Goal: Information Seeking & Learning: Learn about a topic

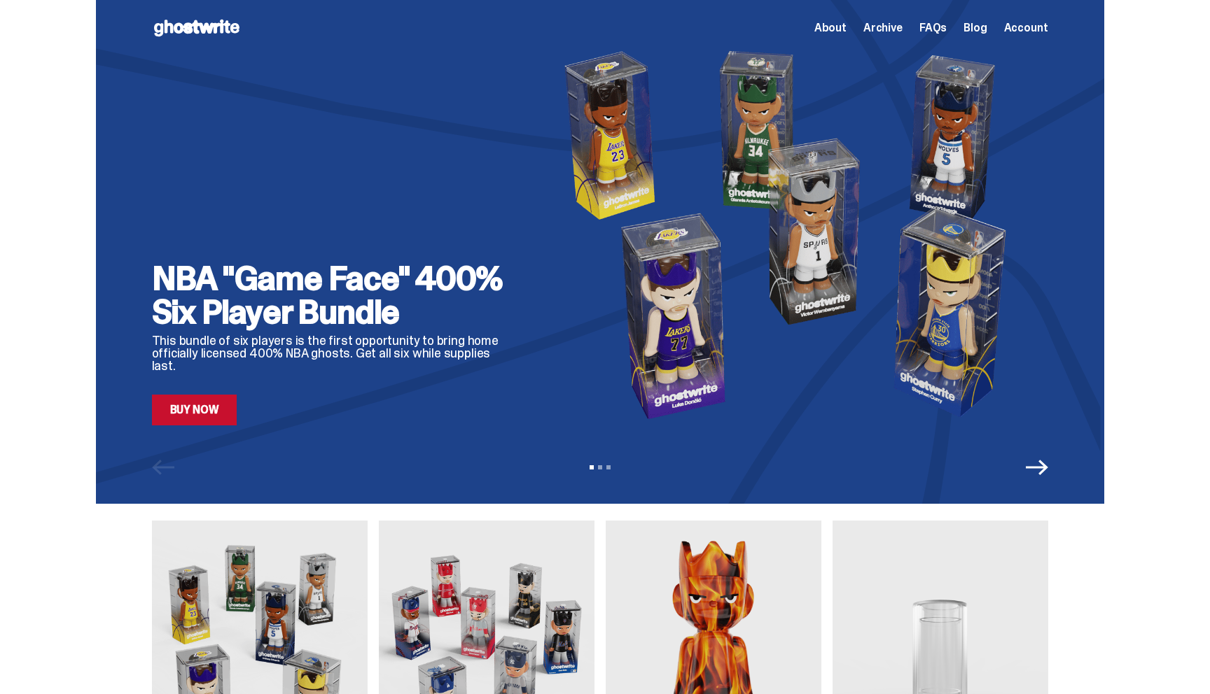
click at [886, 30] on span "Archive" at bounding box center [882, 27] width 39 height 11
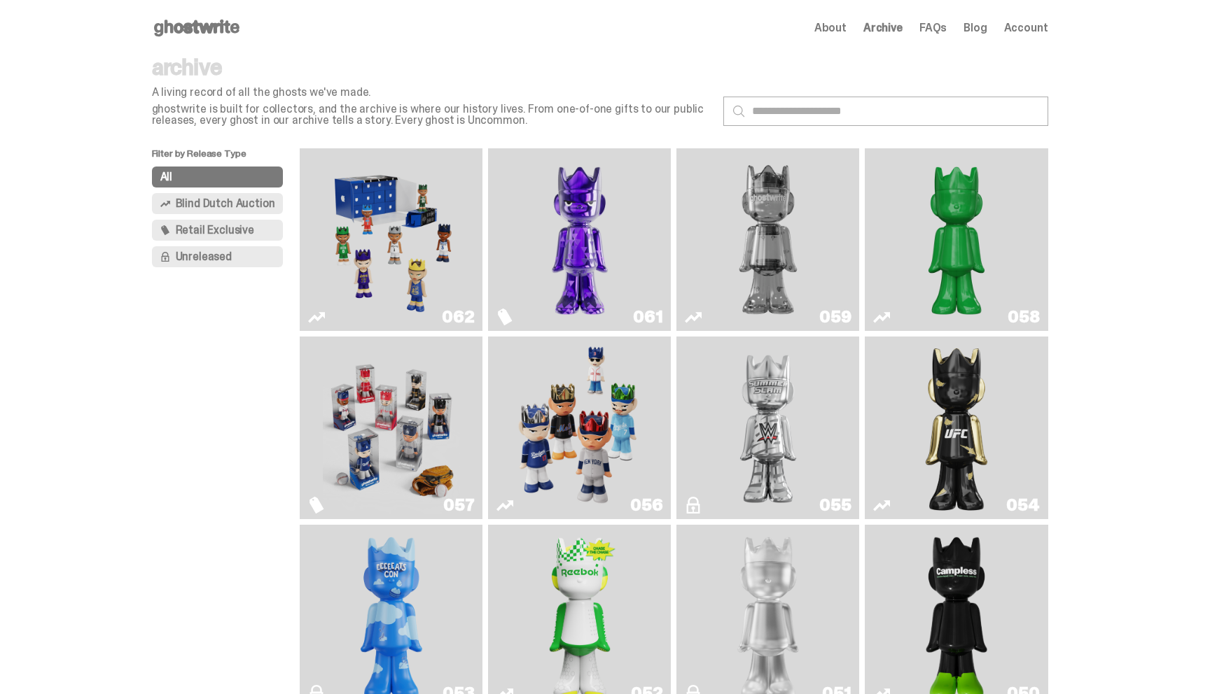
click at [741, 235] on img "Two" at bounding box center [767, 240] width 137 height 172
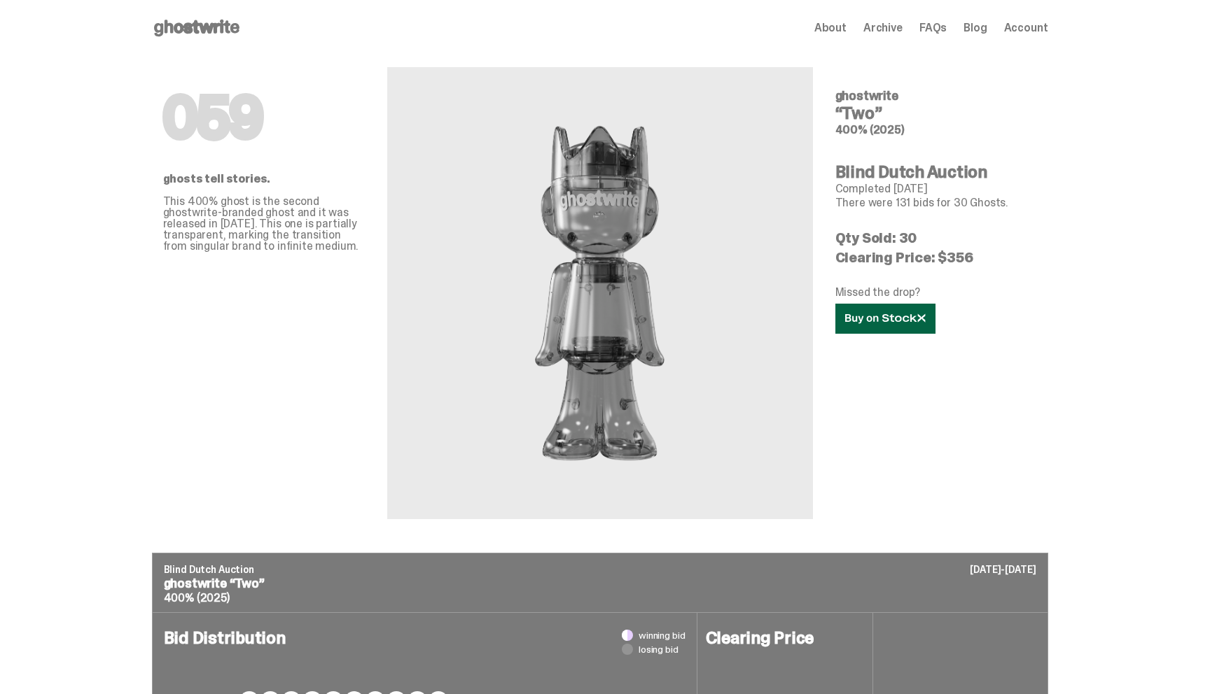
click at [867, 319] on icon at bounding box center [885, 319] width 81 height 11
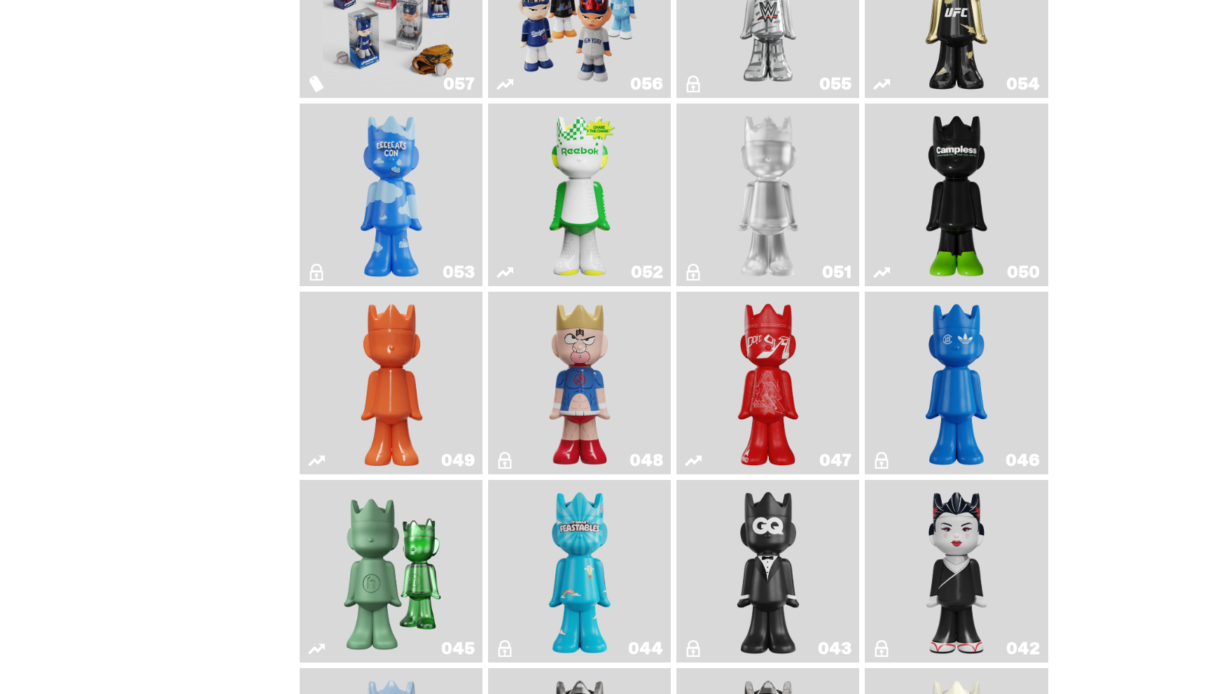
scroll to position [426, 0]
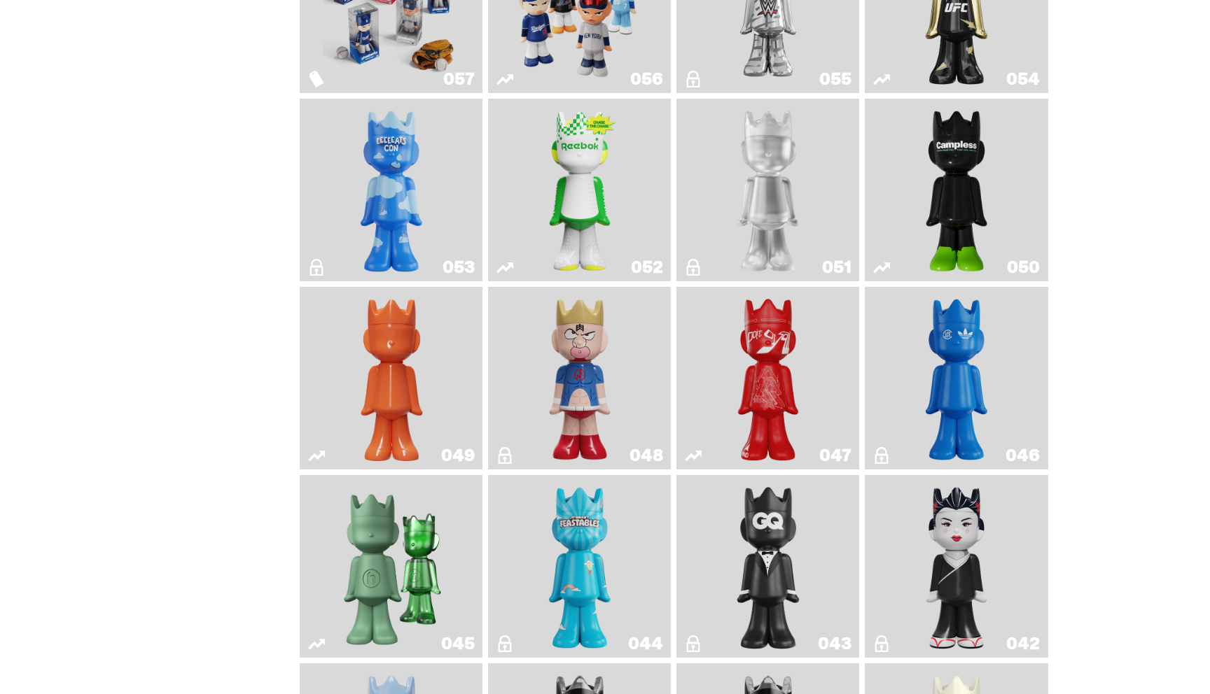
click at [781, 186] on img "LLLoyalty" at bounding box center [768, 190] width 74 height 172
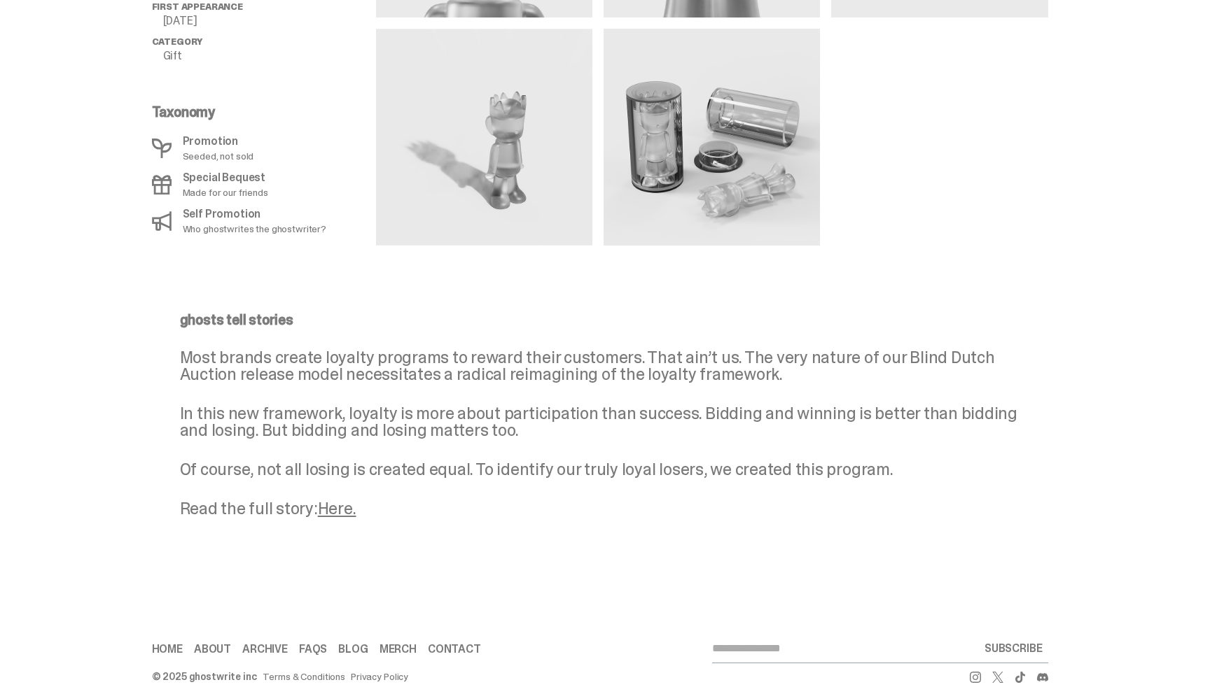
scroll to position [802, 0]
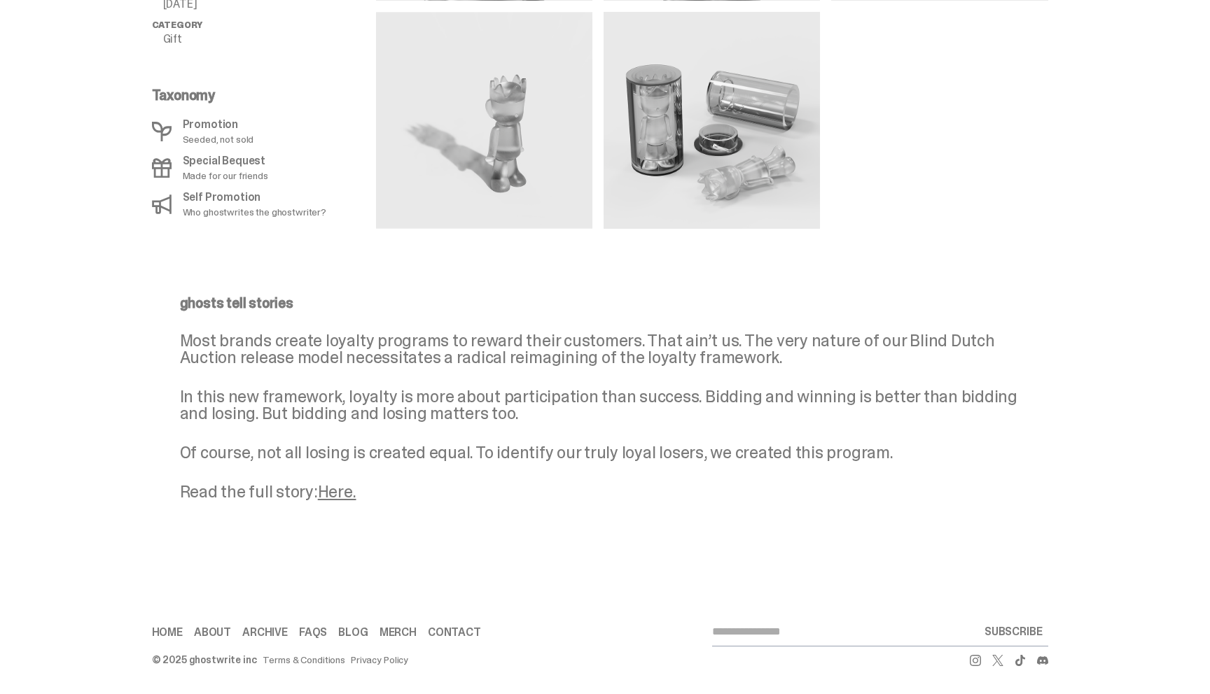
click at [336, 495] on link "Here." at bounding box center [337, 492] width 39 height 22
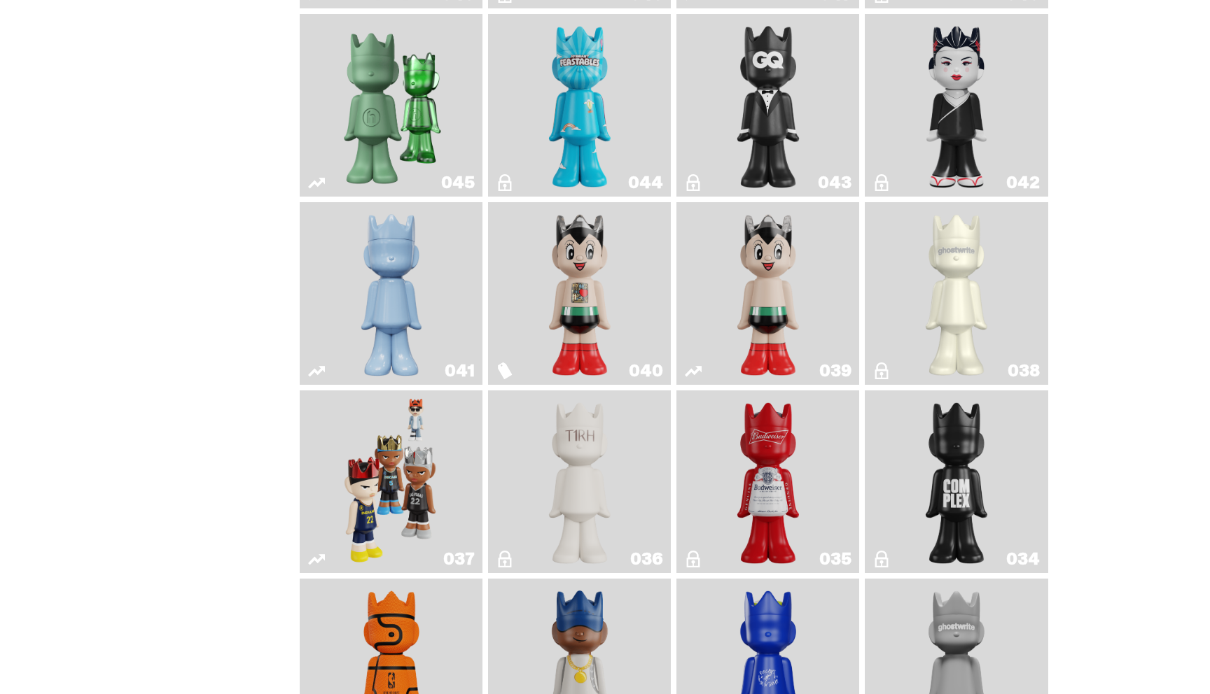
scroll to position [892, 0]
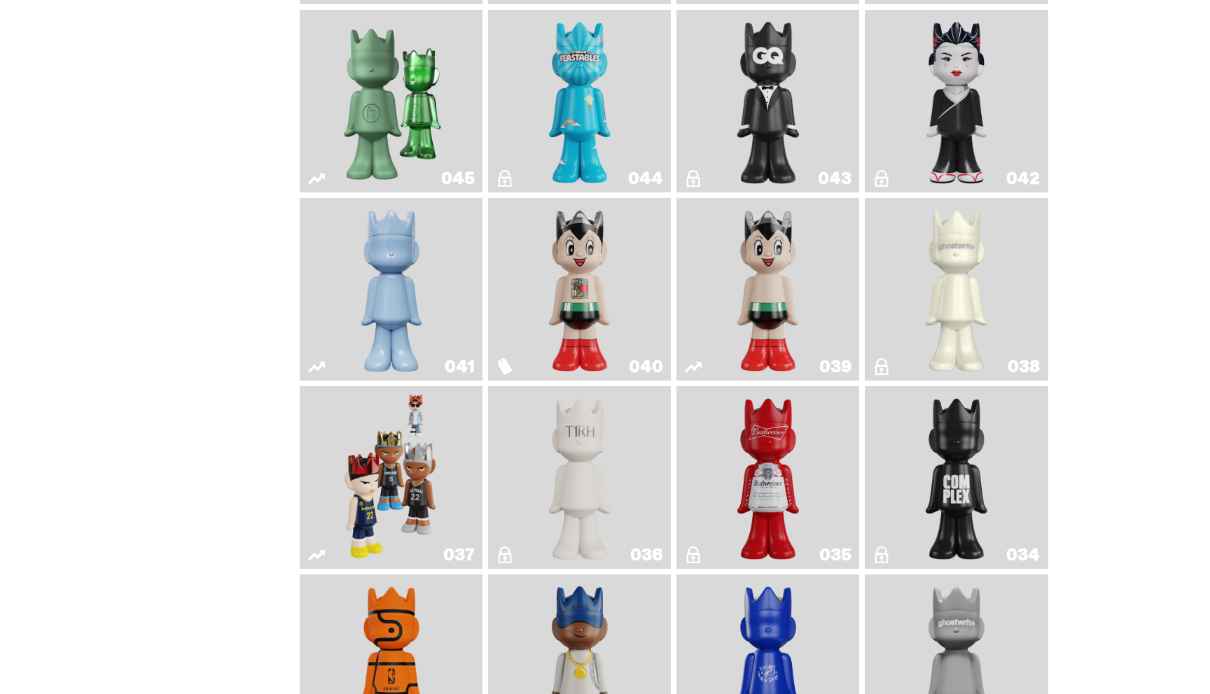
click at [363, 328] on img "Schrödinger's ghost: Winter Blue" at bounding box center [391, 290] width 74 height 172
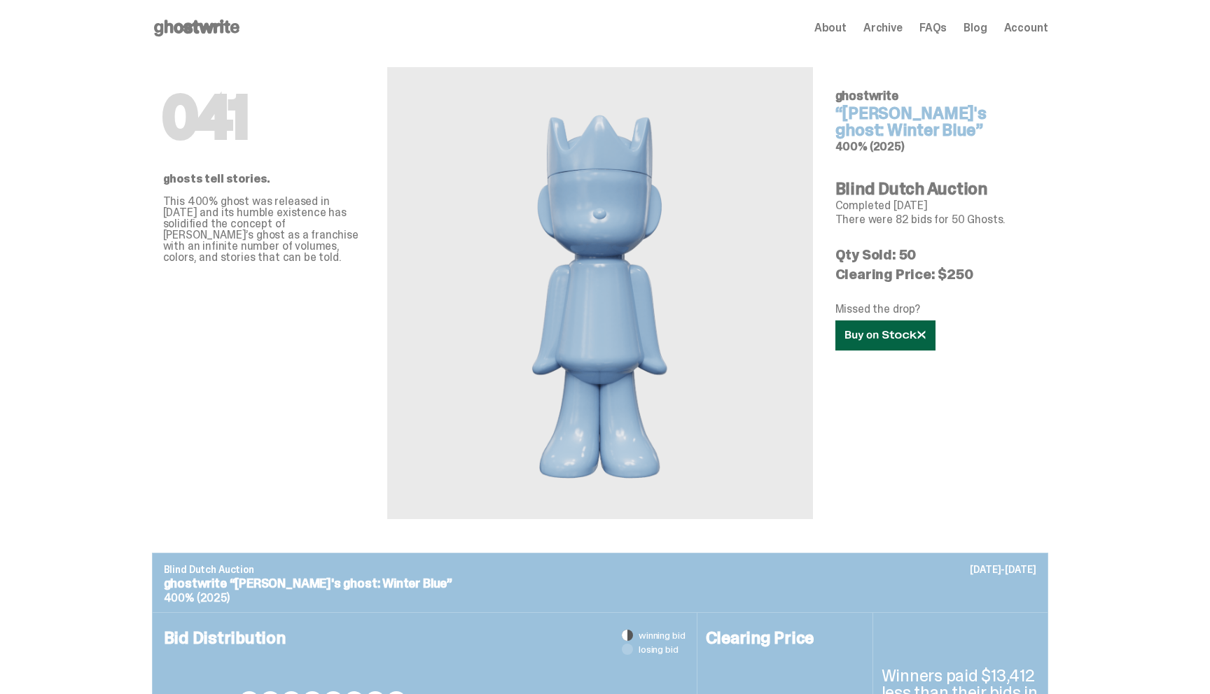
click at [896, 330] on link at bounding box center [885, 336] width 100 height 30
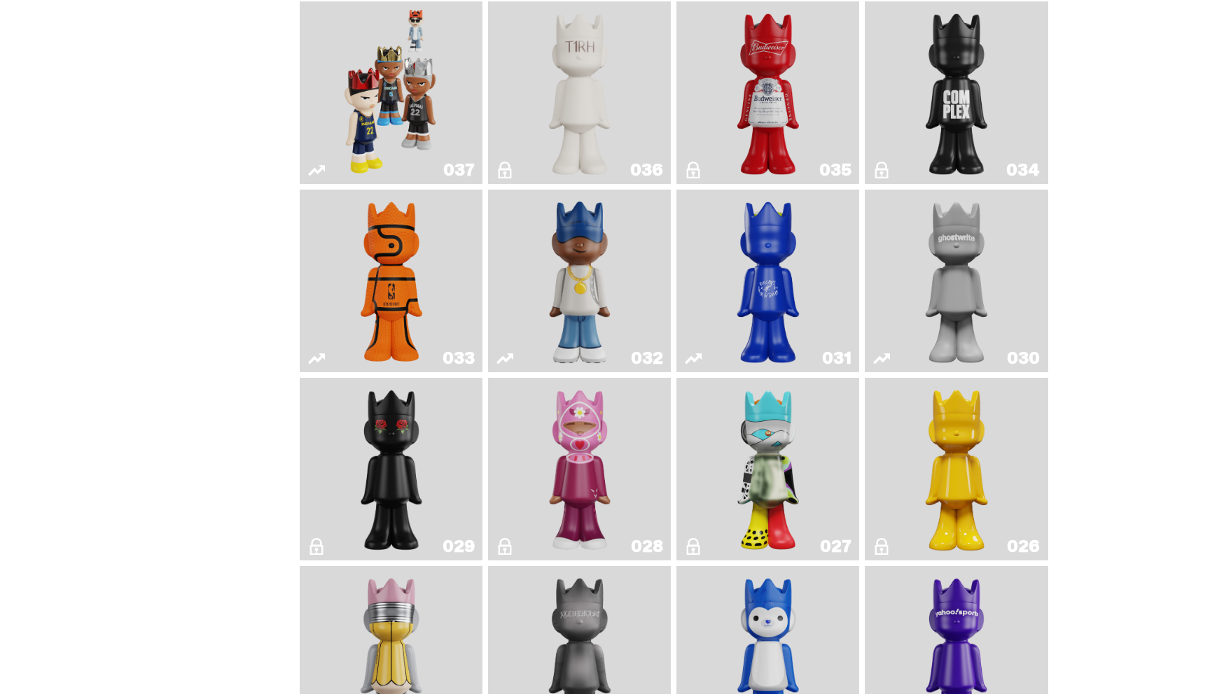
scroll to position [1278, 0]
click at [413, 305] on img "Game Ball" at bounding box center [391, 281] width 74 height 172
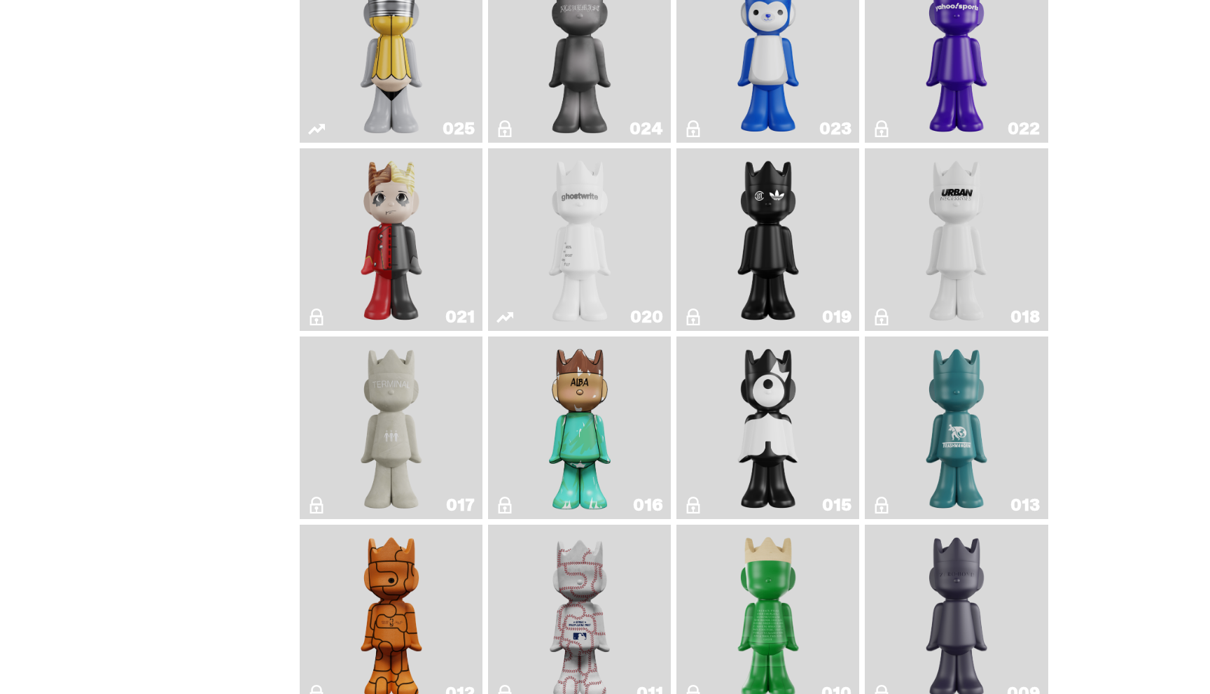
scroll to position [1882, 0]
click at [571, 255] on img "ghost" at bounding box center [579, 241] width 97 height 172
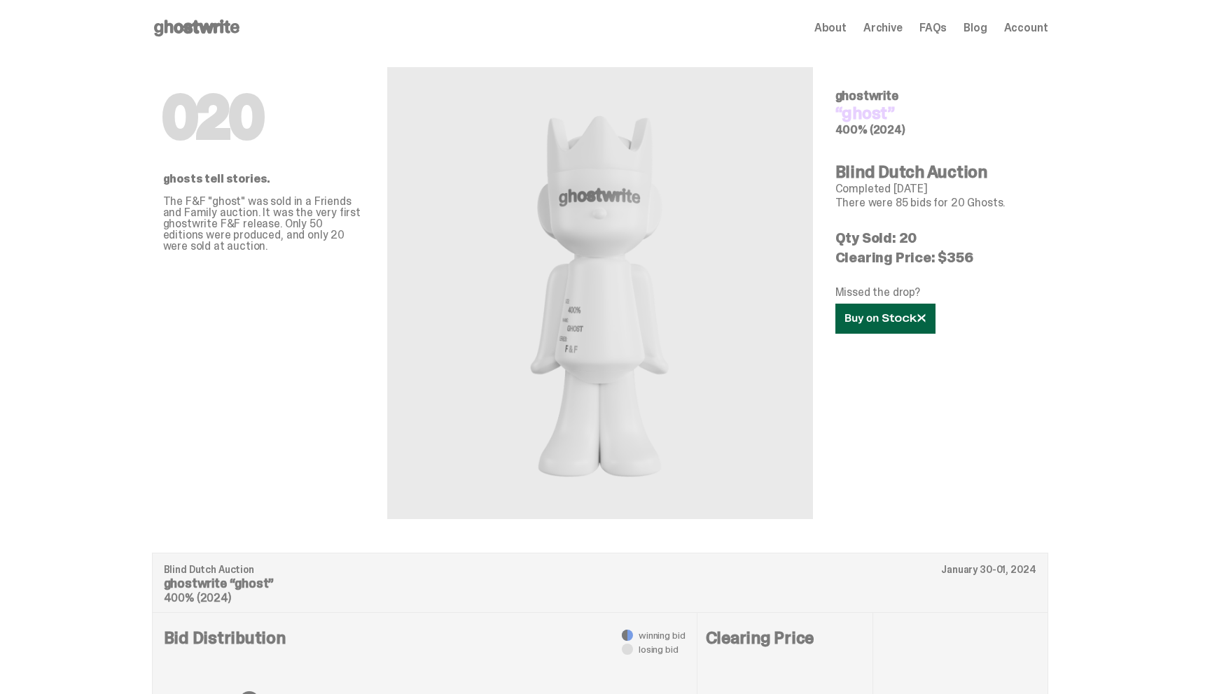
click at [883, 323] on icon at bounding box center [885, 319] width 81 height 11
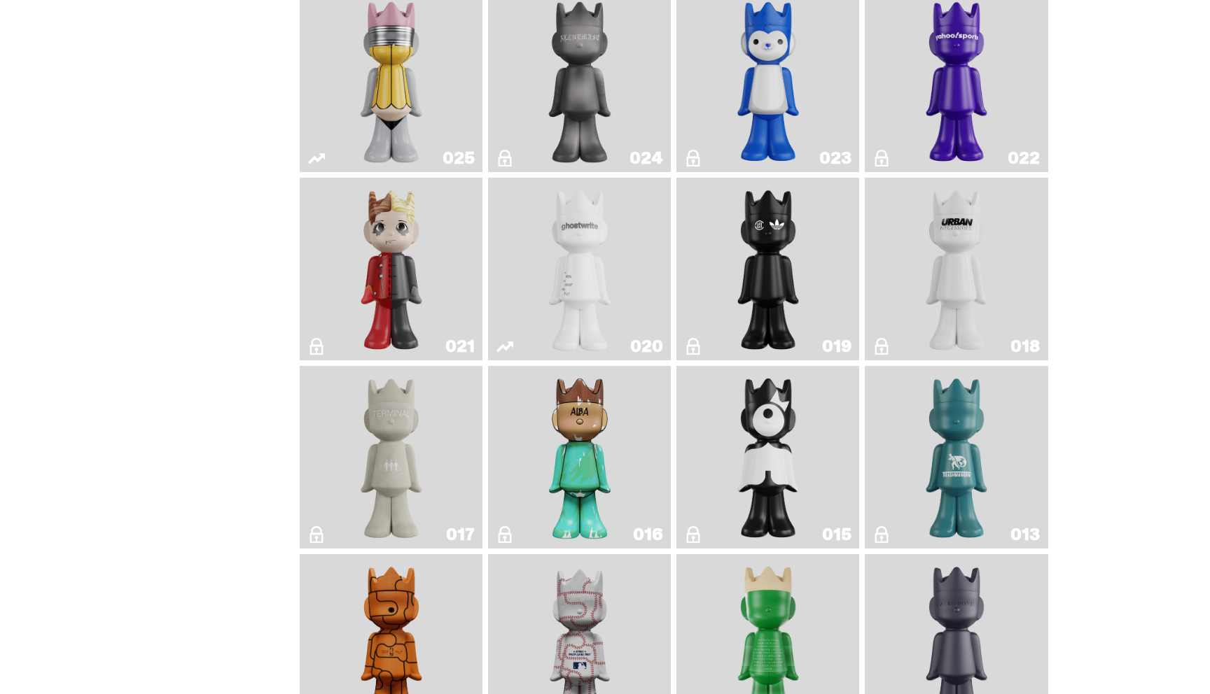
scroll to position [1826, 0]
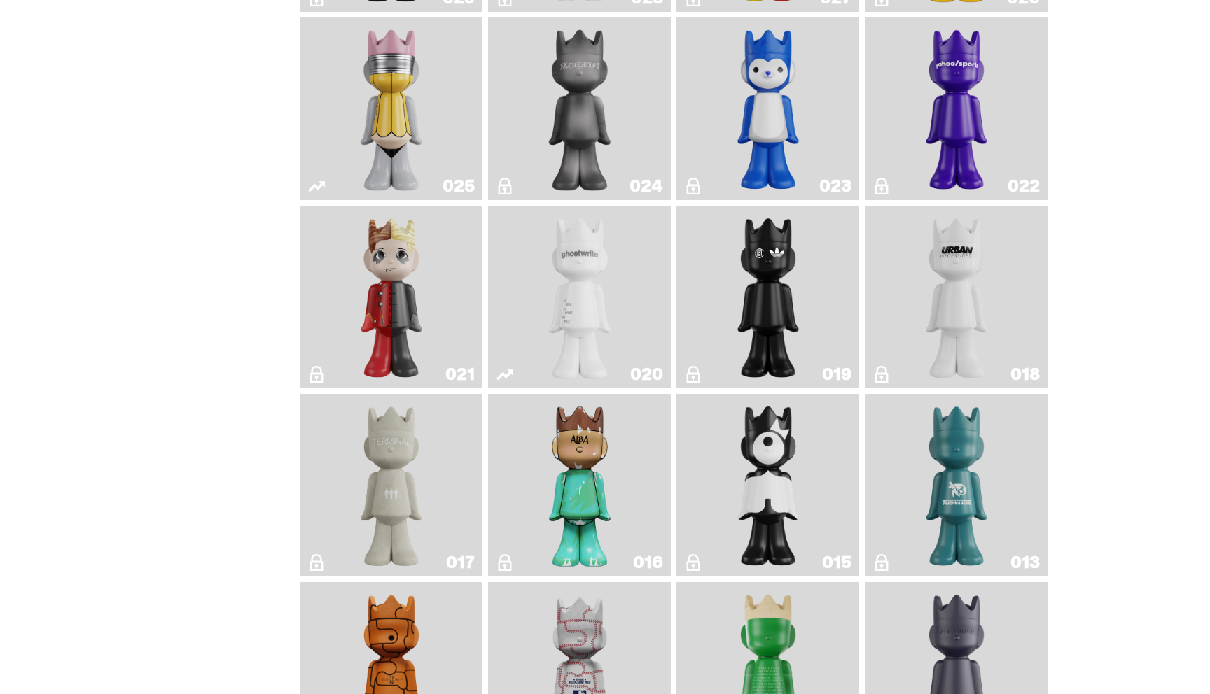
click at [578, 274] on img "ghost" at bounding box center [579, 297] width 97 height 172
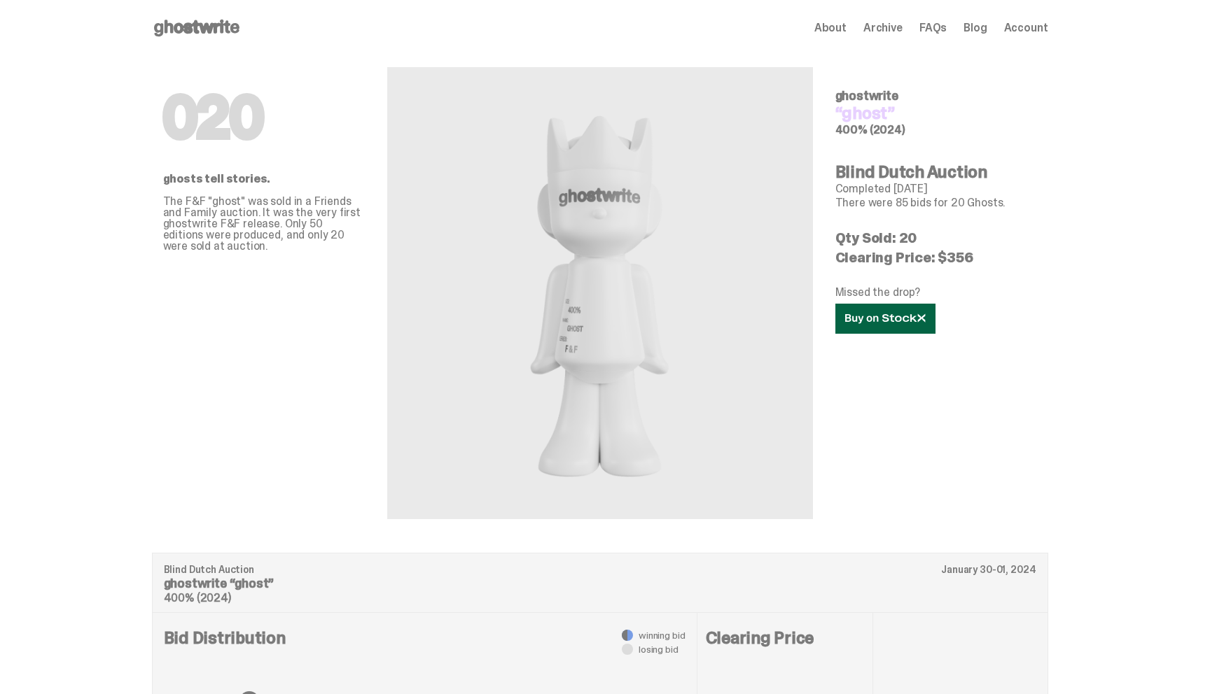
click at [874, 321] on use at bounding box center [885, 319] width 80 height 10
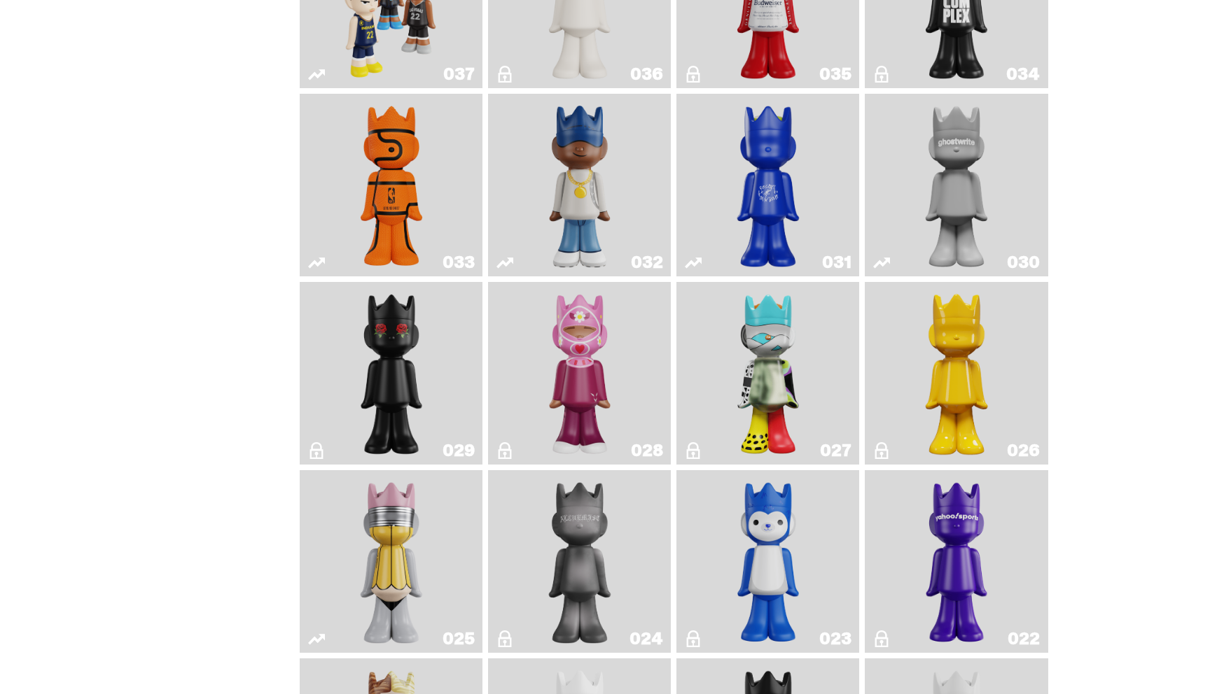
scroll to position [1369, 0]
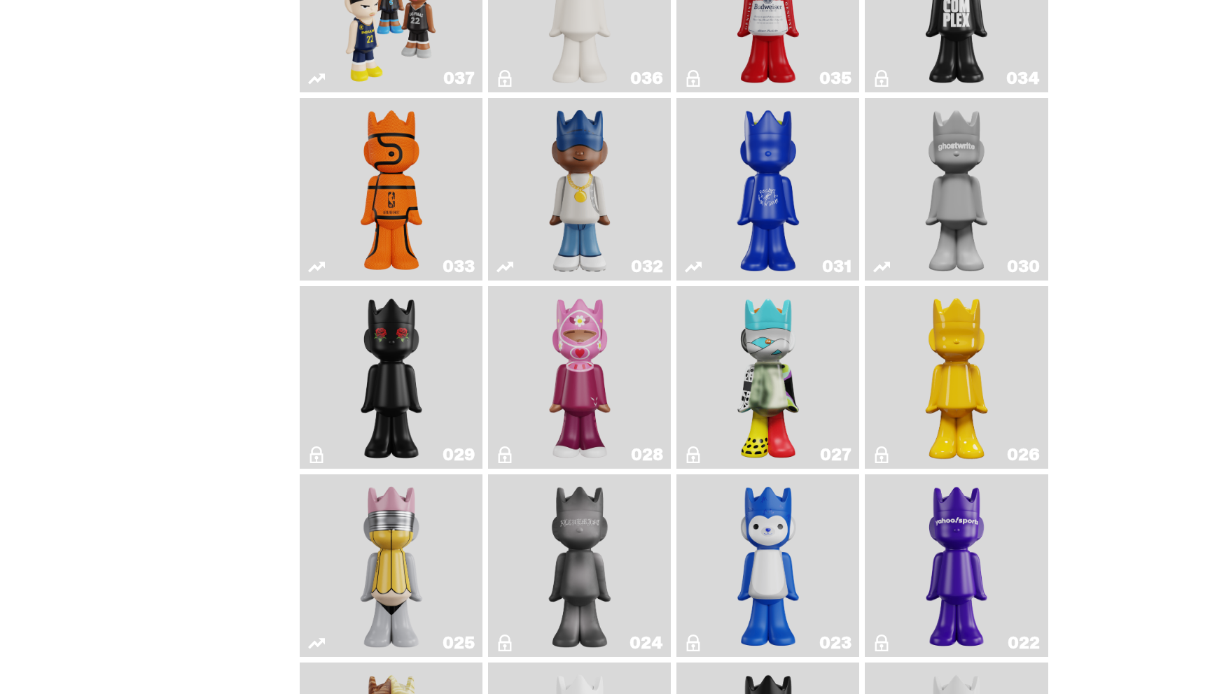
click at [999, 417] on img "Schrödinger's ghost: New Dawn" at bounding box center [956, 378] width 97 height 172
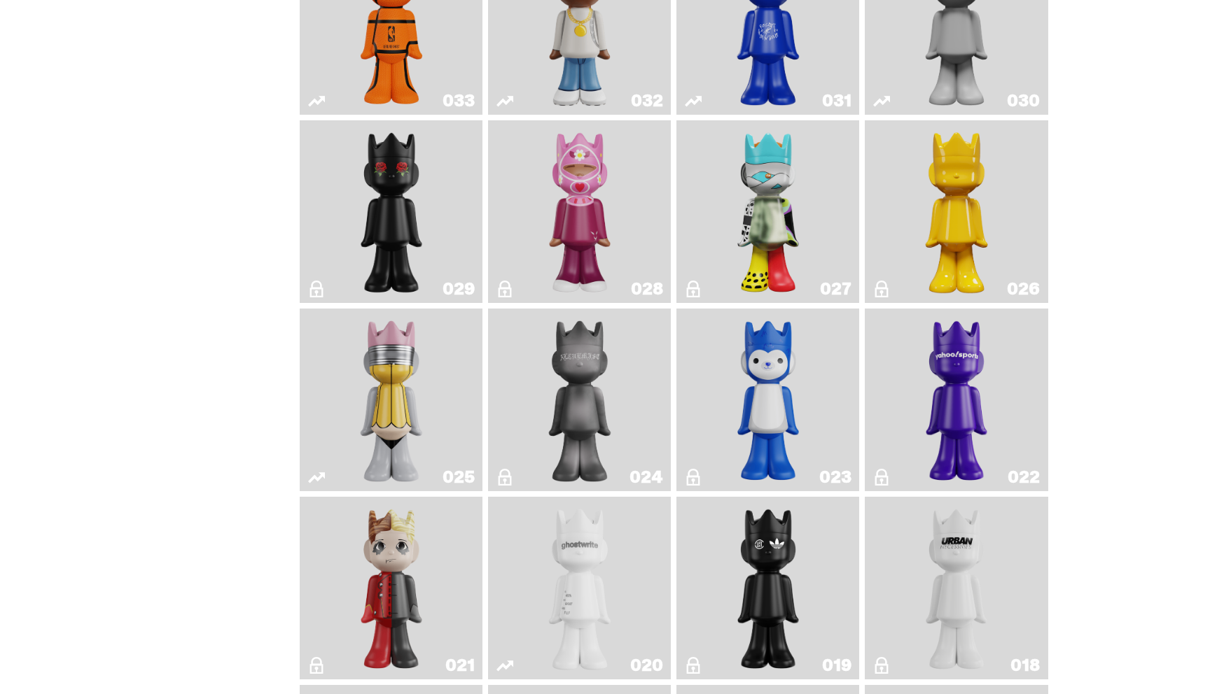
scroll to position [1525, 0]
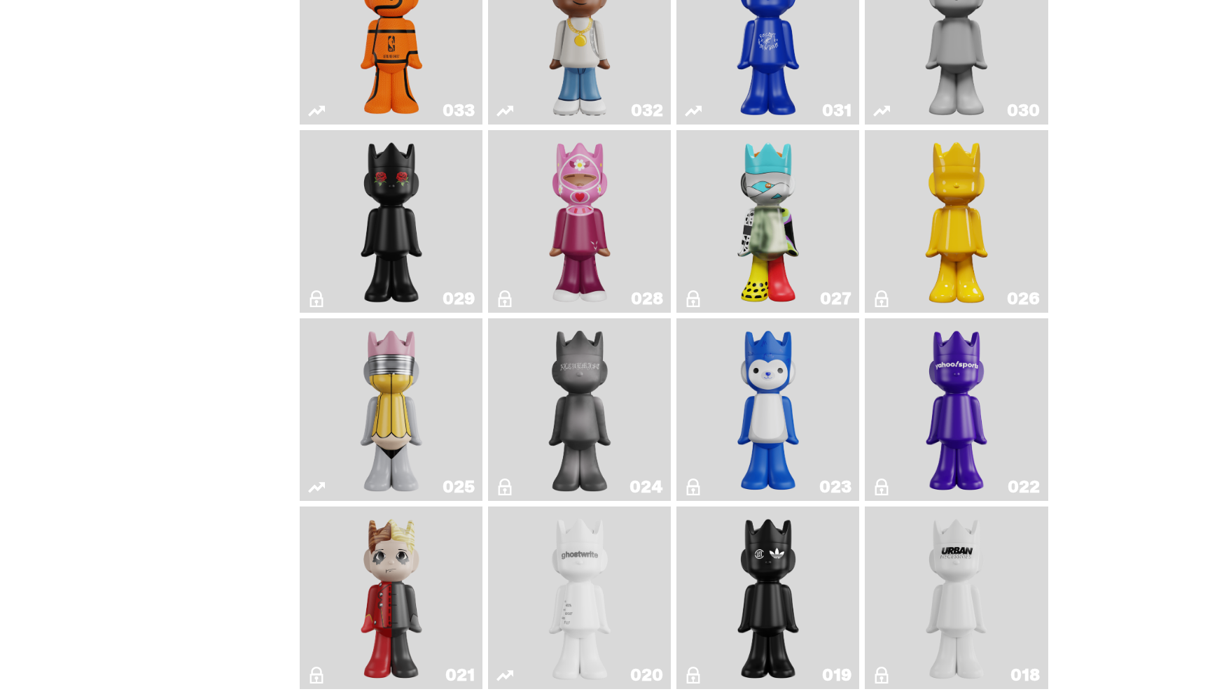
click at [965, 76] on img "One" at bounding box center [956, 33] width 97 height 172
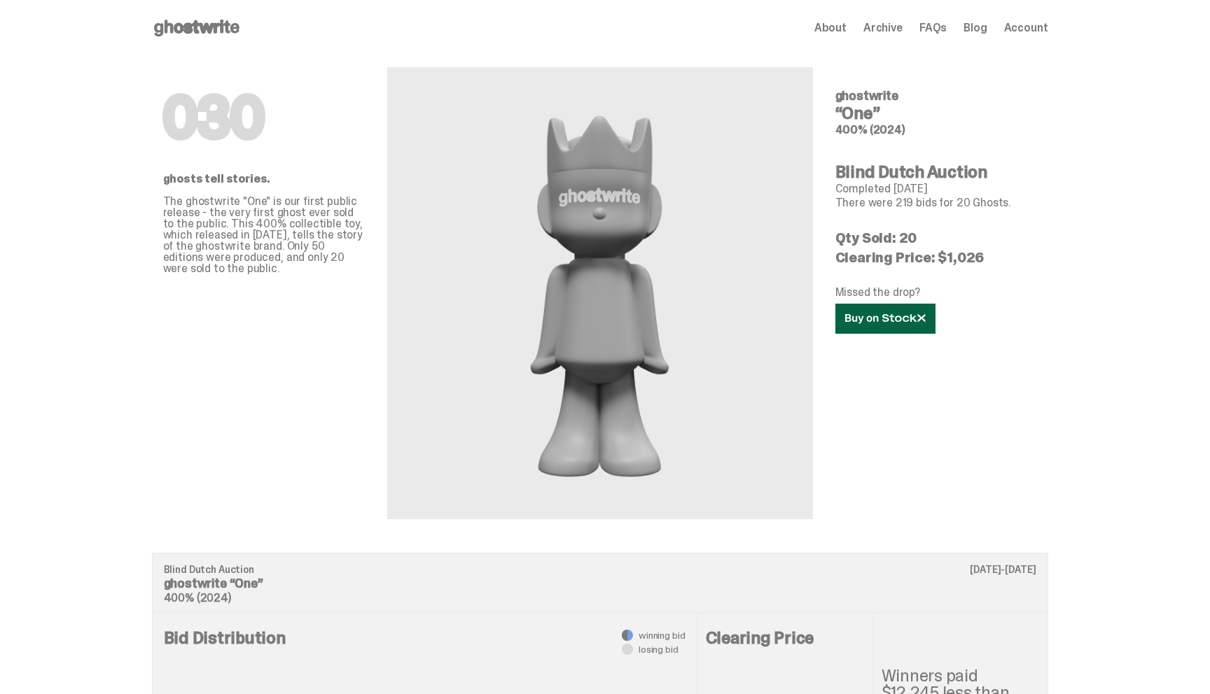
click at [879, 323] on icon at bounding box center [885, 319] width 81 height 11
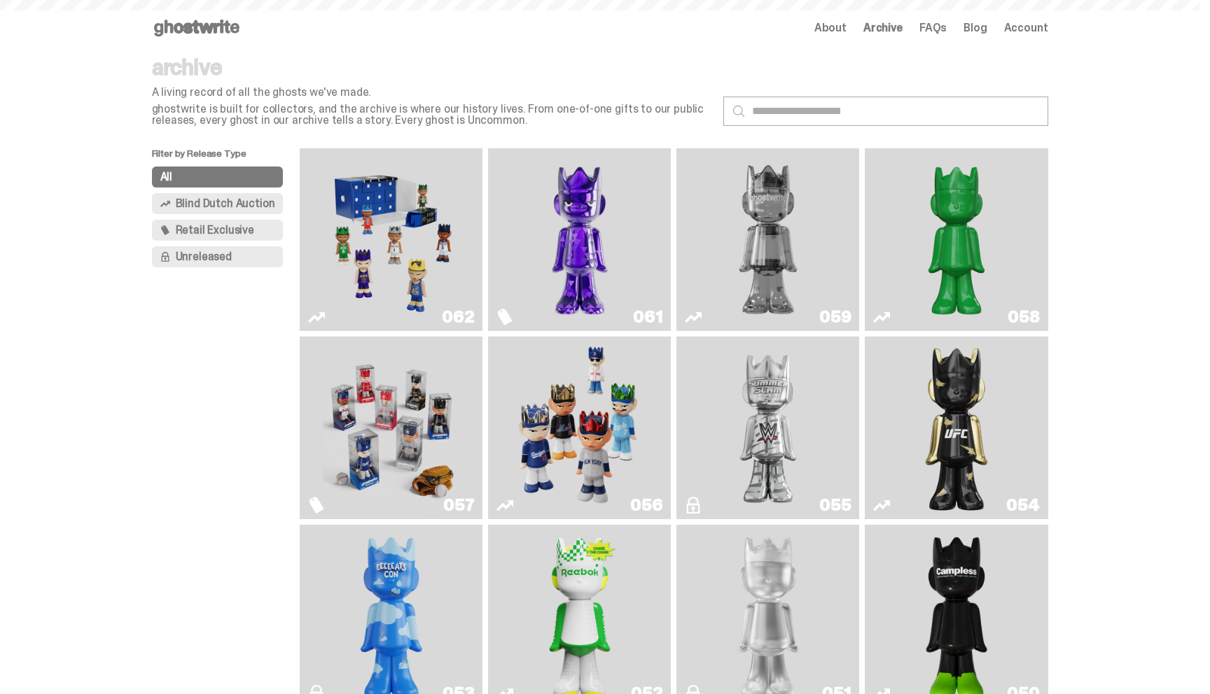
scroll to position [1525, 0]
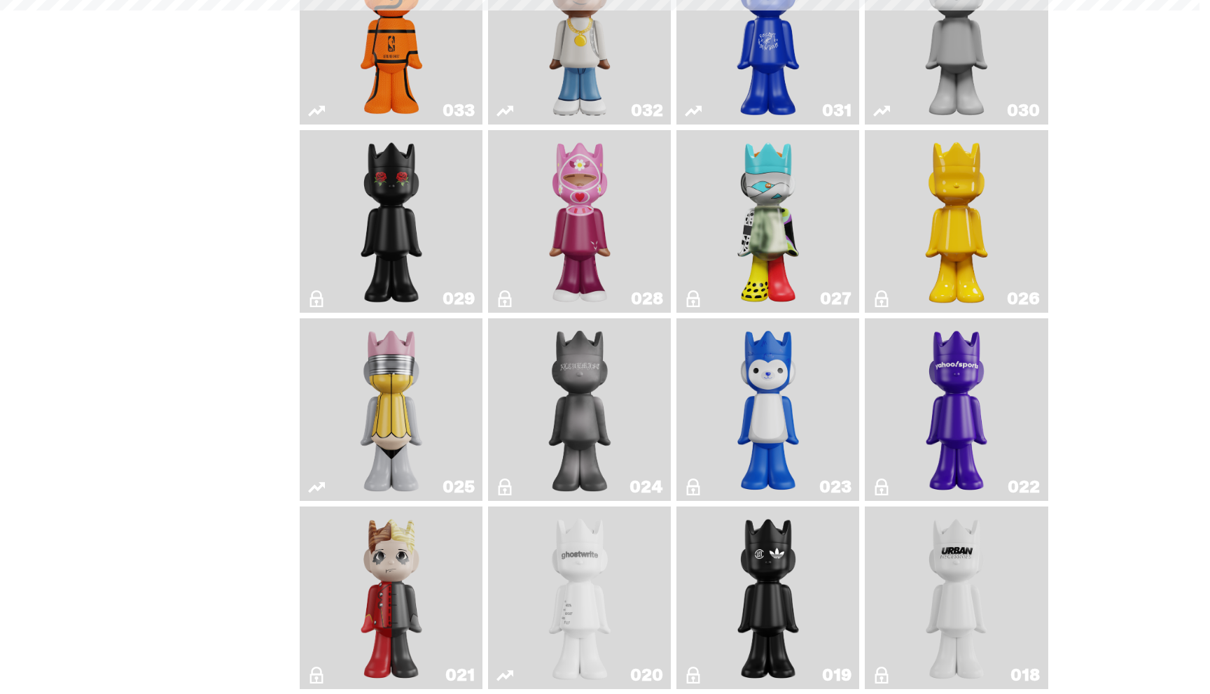
click at [387, 436] on img "No. 2 Pencil" at bounding box center [391, 410] width 97 height 172
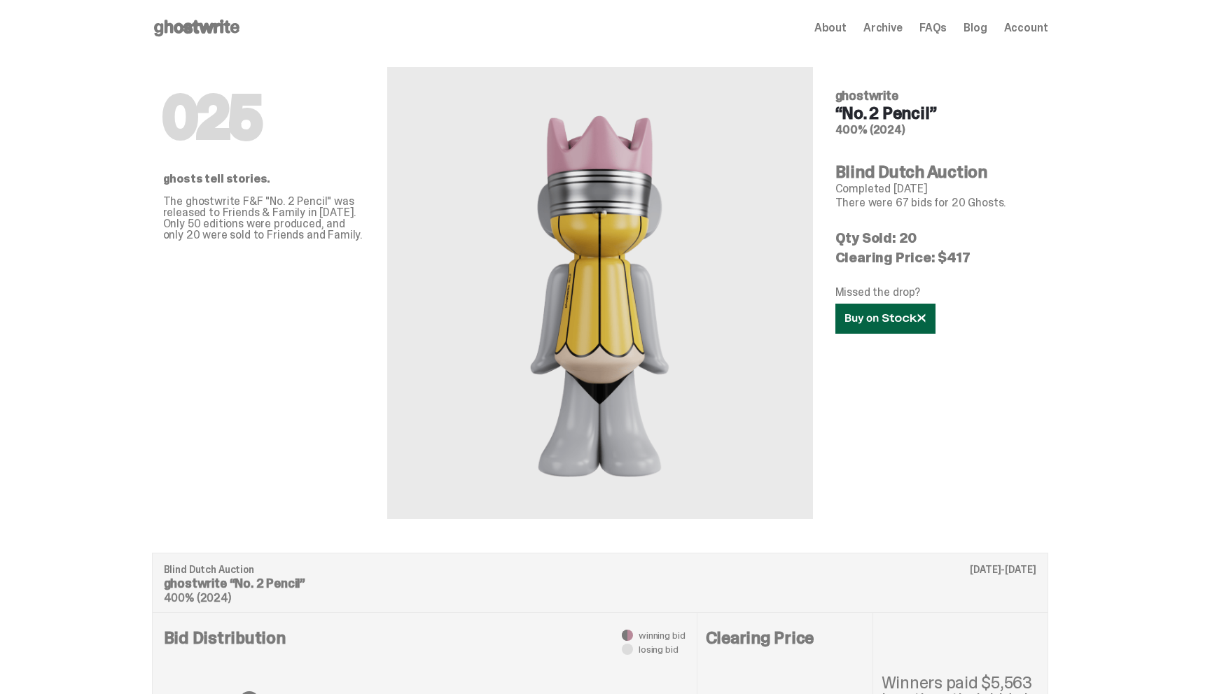
click at [874, 325] on link at bounding box center [885, 319] width 100 height 30
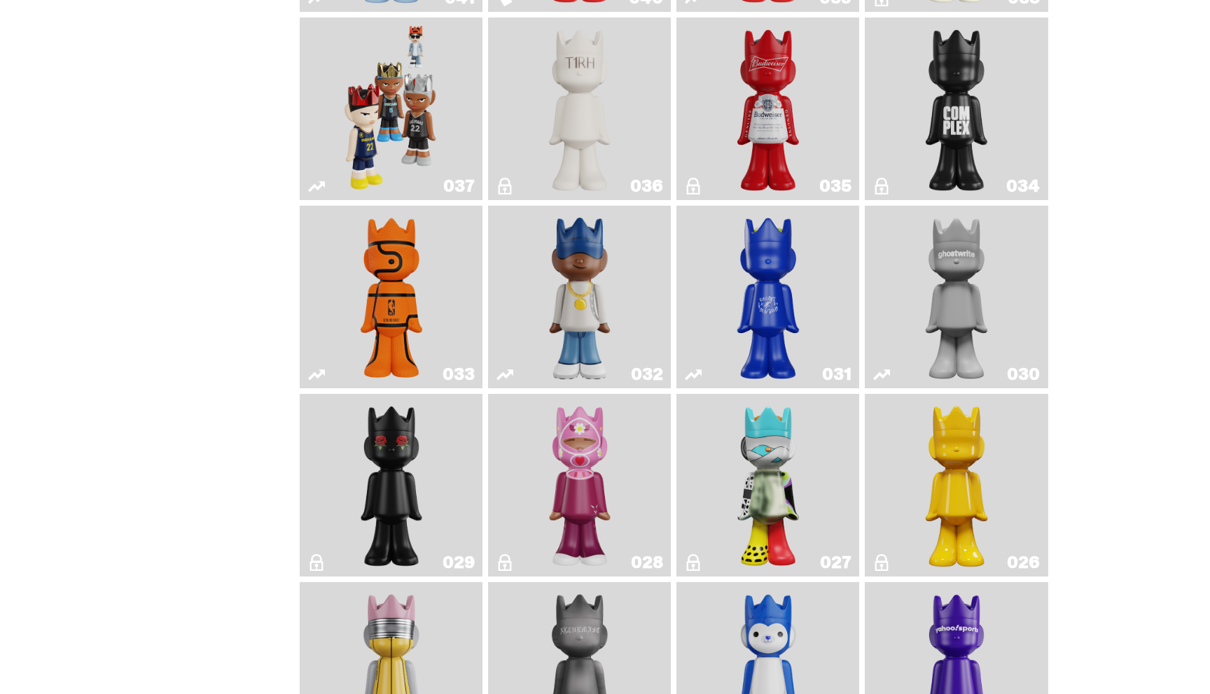
scroll to position [1245, 0]
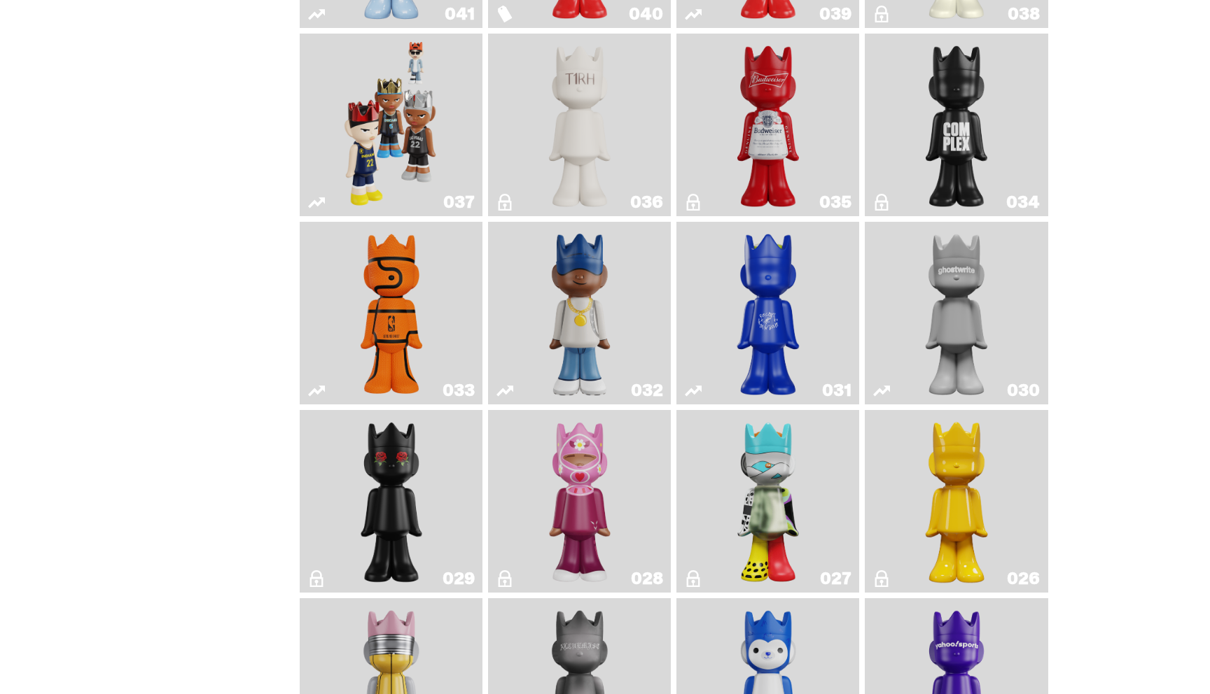
click at [785, 315] on img "Latte" at bounding box center [768, 314] width 97 height 172
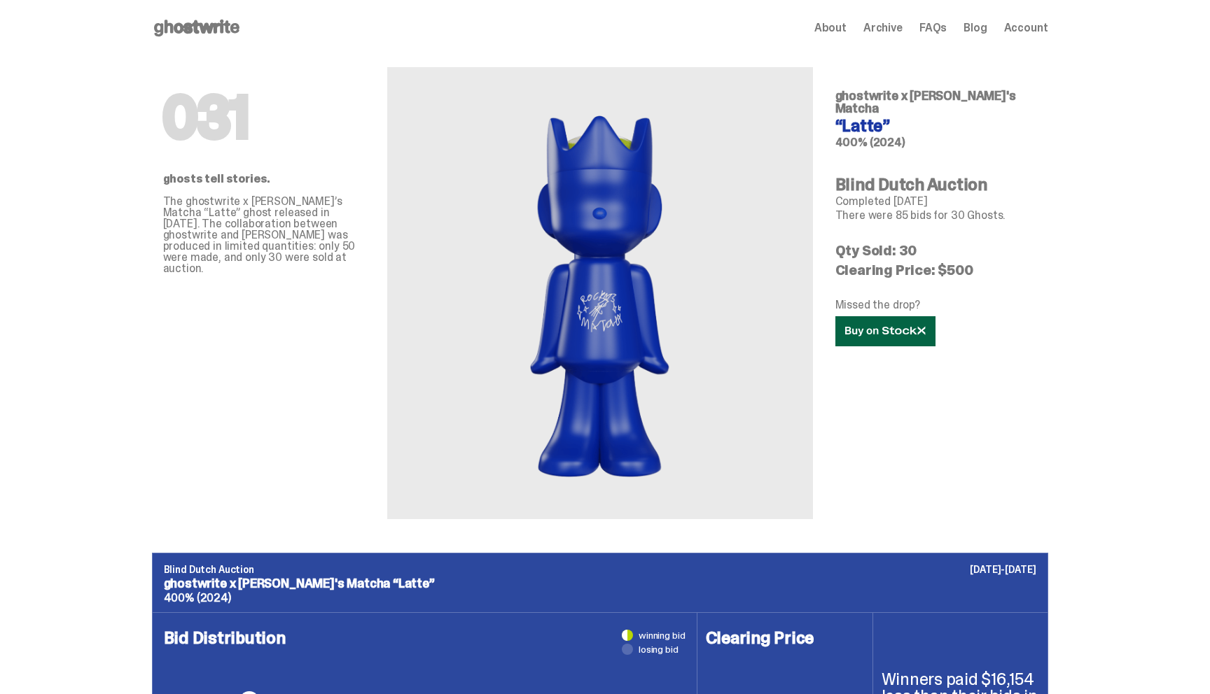
click at [914, 328] on link at bounding box center [885, 331] width 100 height 30
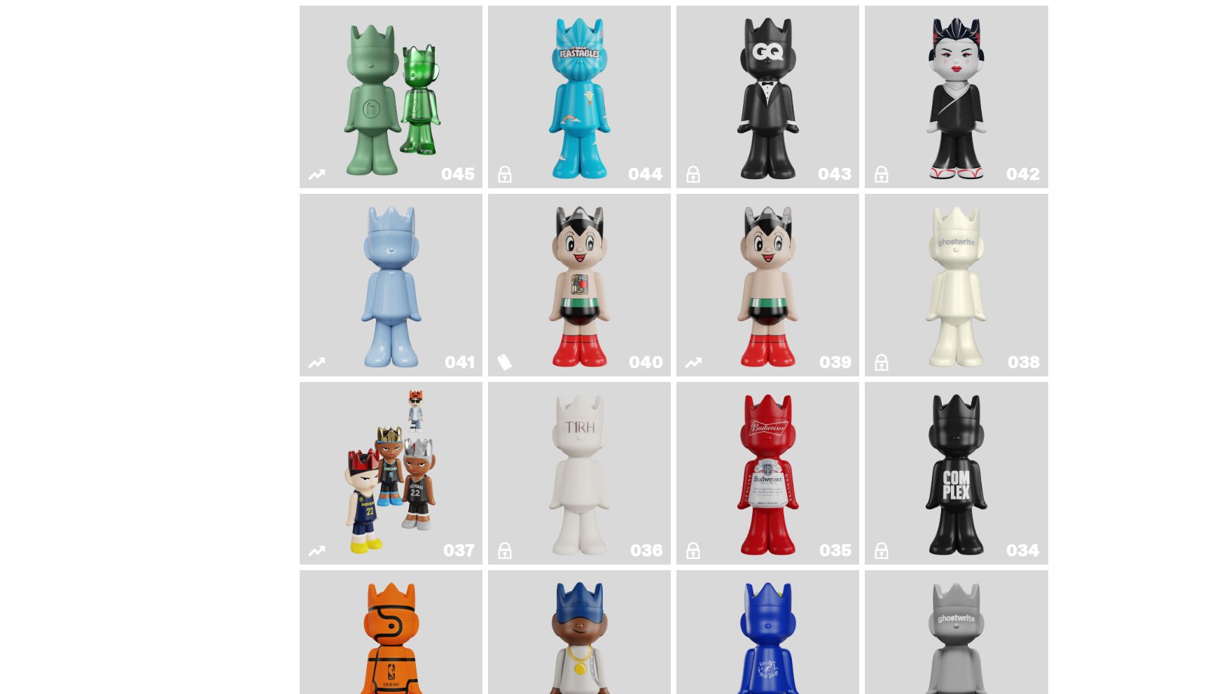
scroll to position [886, 0]
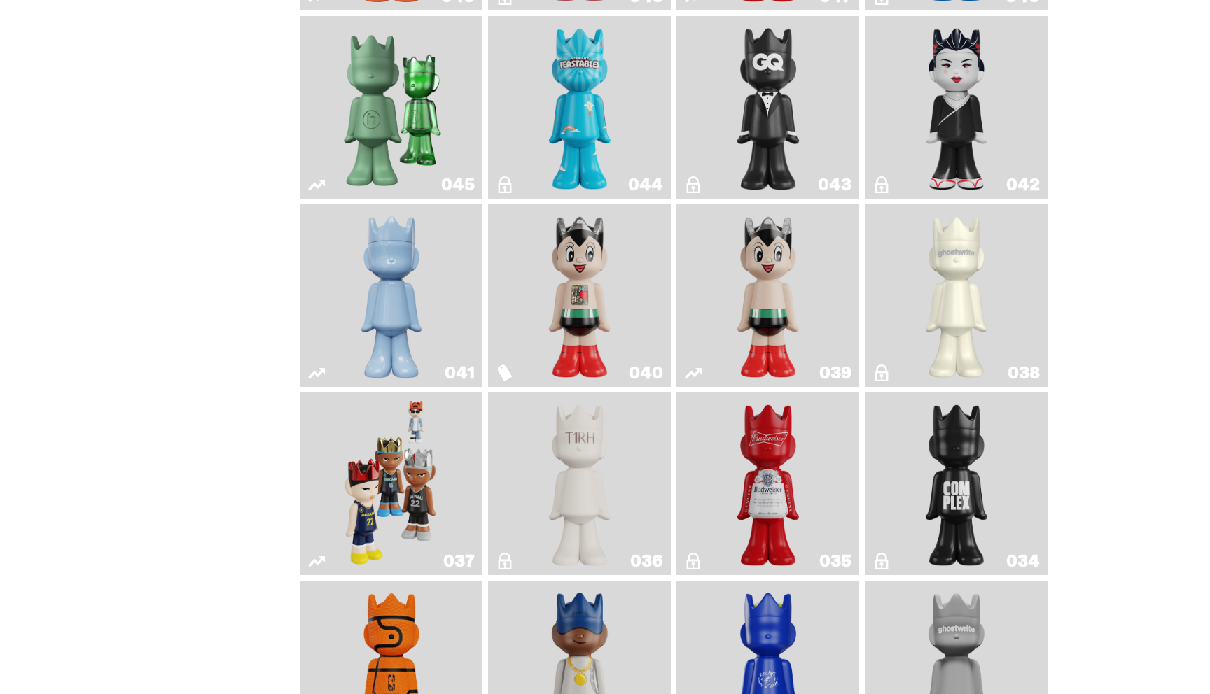
click at [571, 284] on img "Astro Boy (Heart)" at bounding box center [580, 296] width 74 height 172
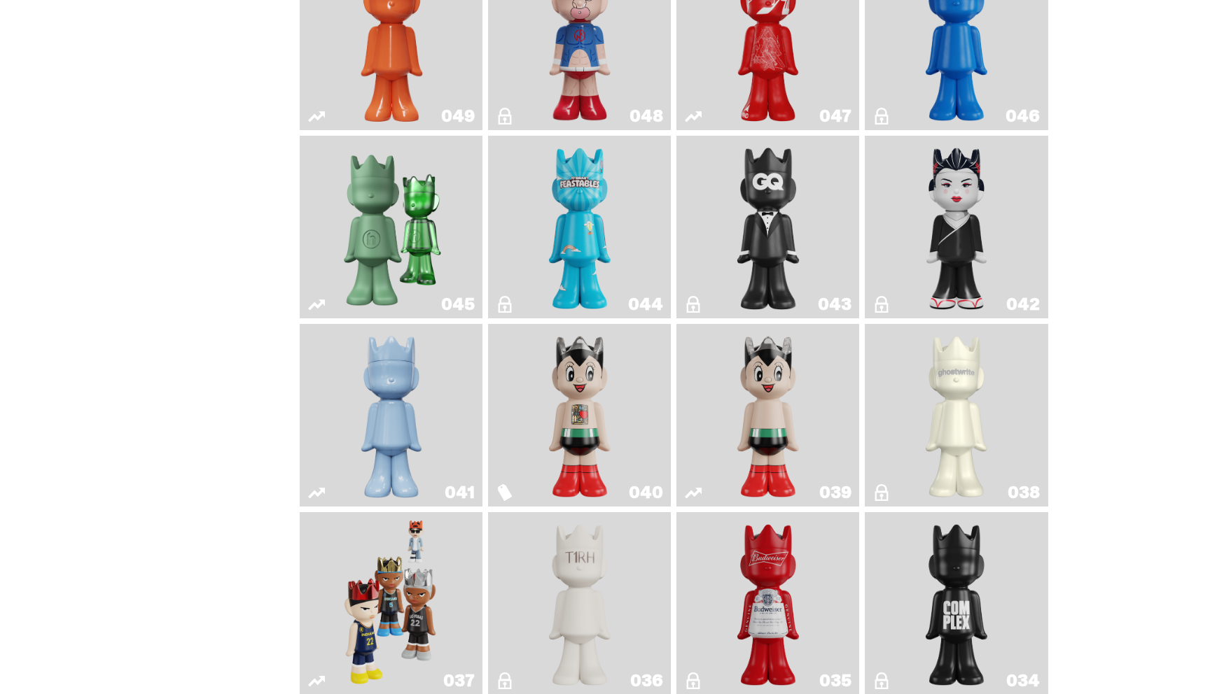
scroll to position [764, 0]
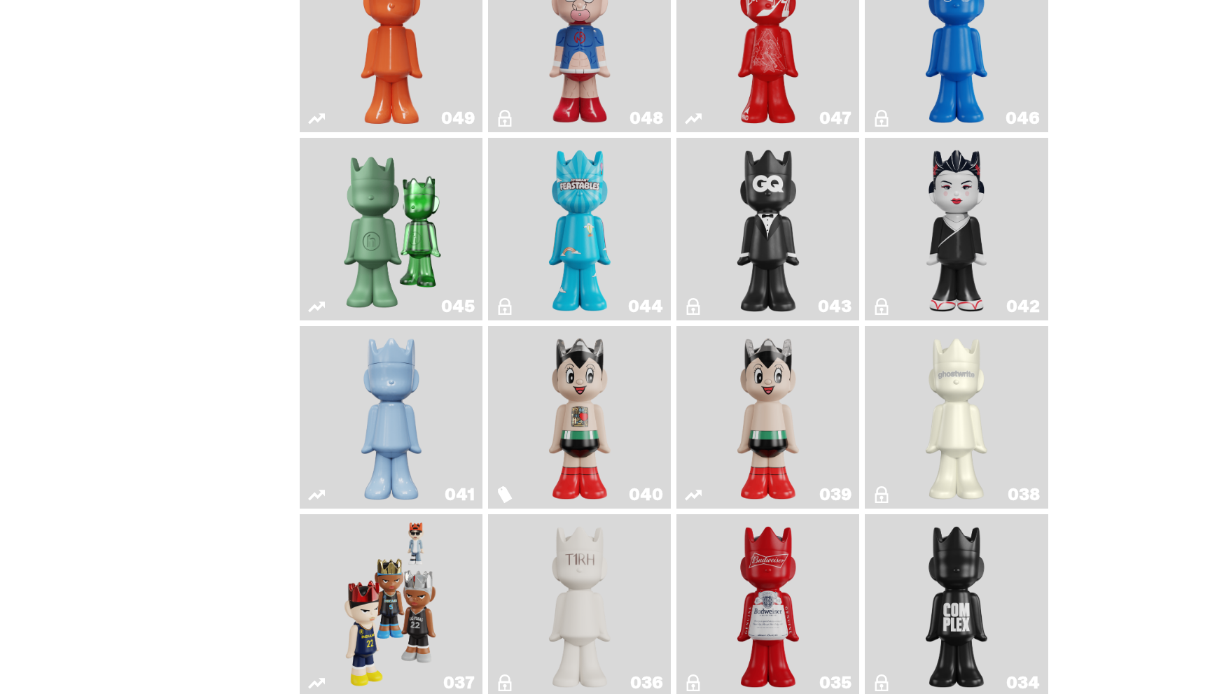
click at [384, 389] on img "Schrödinger's ghost: Winter Blue" at bounding box center [391, 418] width 74 height 172
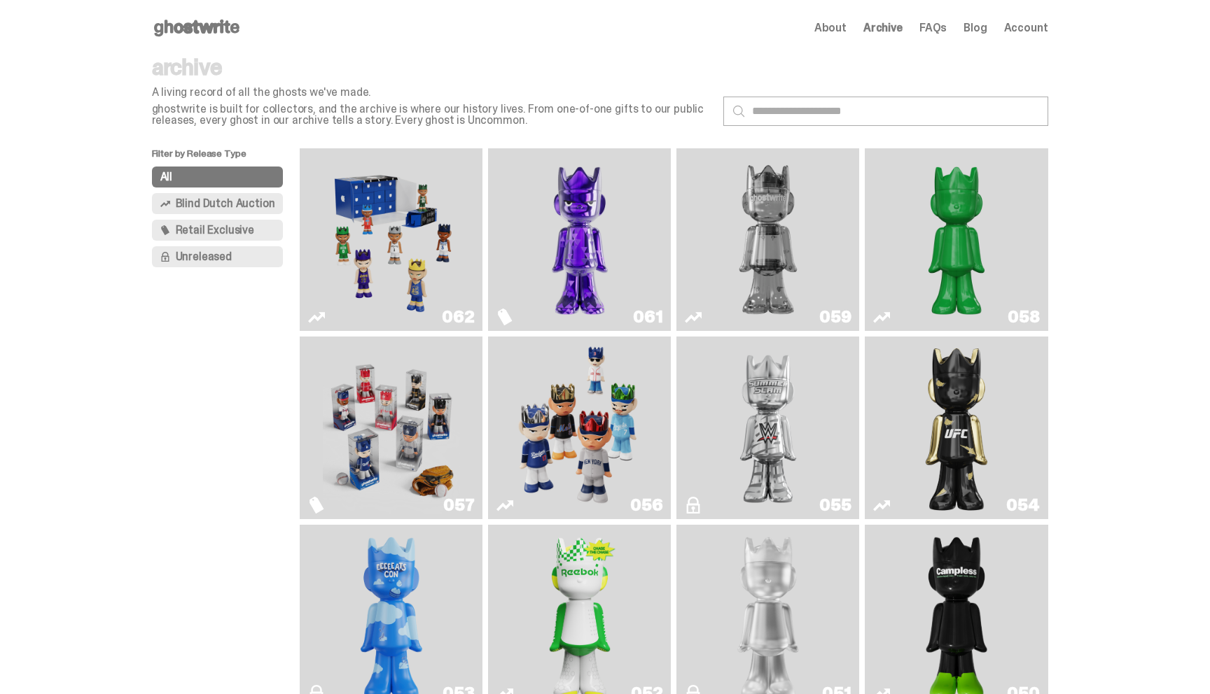
click at [265, 203] on span "Blind Dutch Auction" at bounding box center [225, 203] width 99 height 11
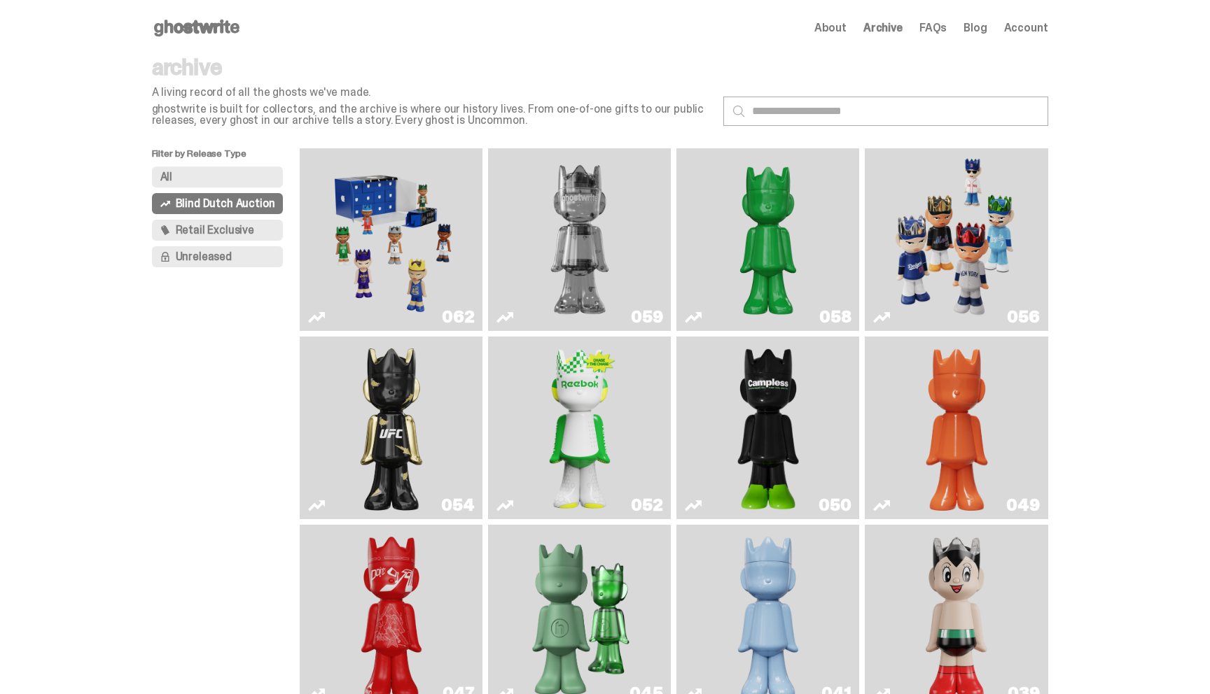
click at [244, 225] on span "Retail Exclusive" at bounding box center [215, 230] width 78 height 11
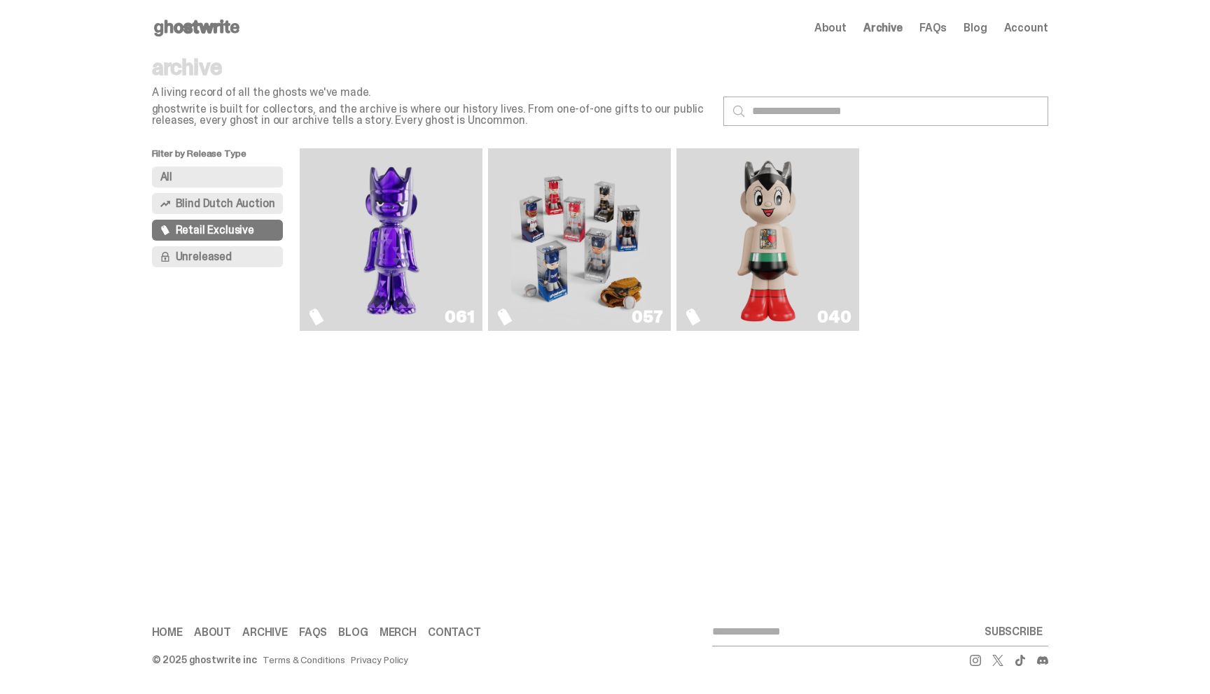
click at [221, 204] on span "Blind Dutch Auction" at bounding box center [225, 203] width 99 height 11
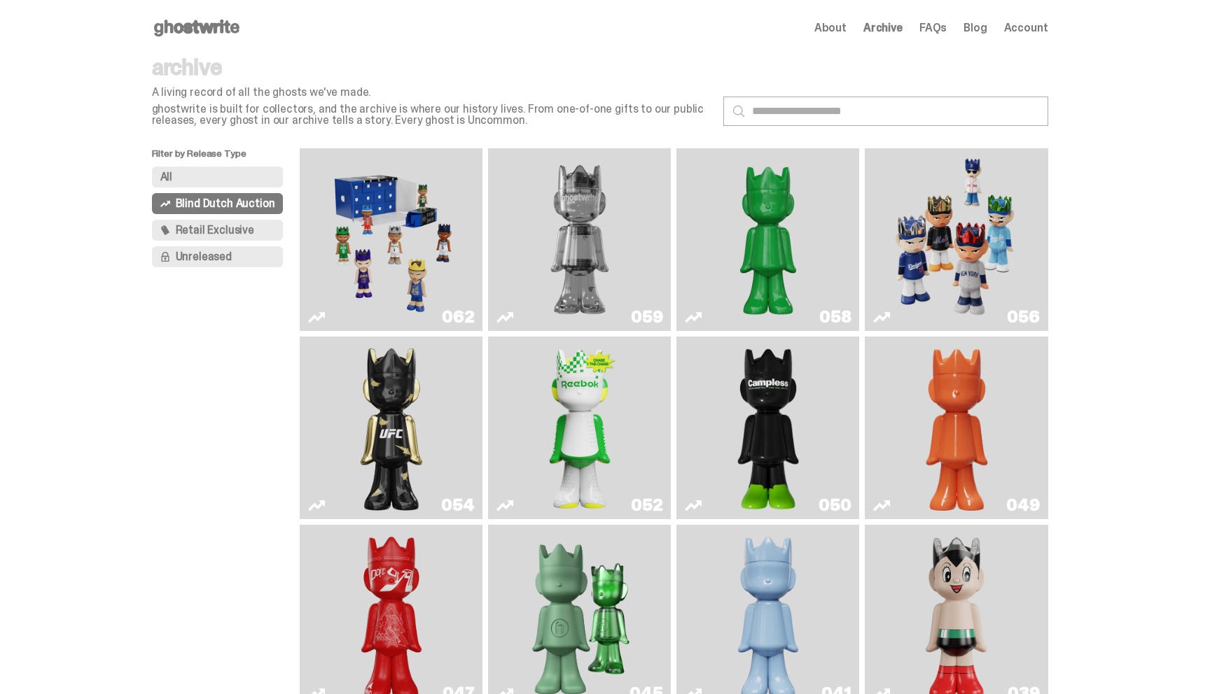
click at [218, 254] on span "Unreleased" at bounding box center [204, 256] width 56 height 11
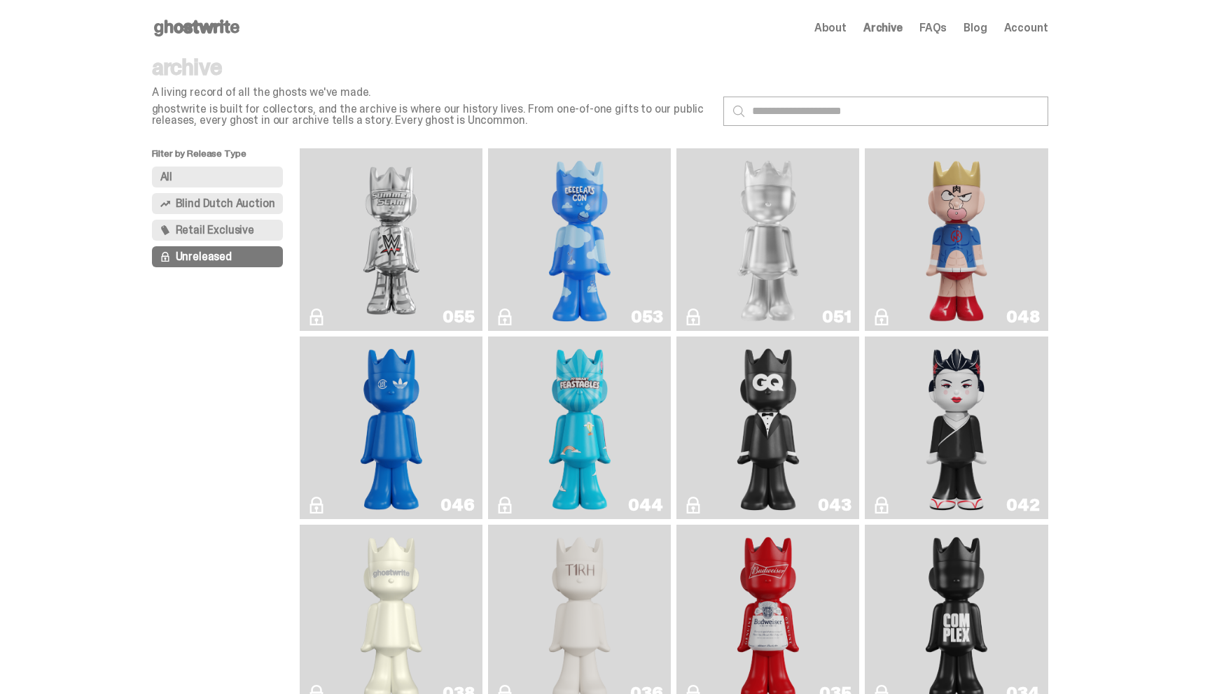
click at [216, 201] on span "Blind Dutch Auction" at bounding box center [225, 203] width 99 height 11
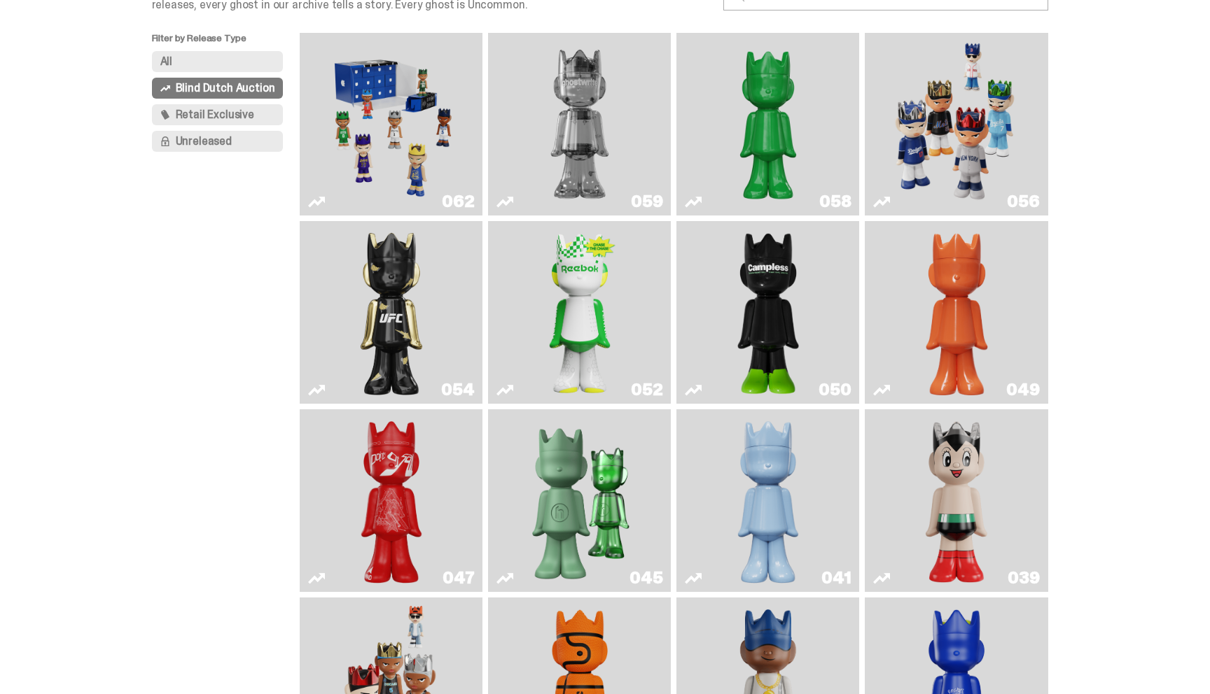
scroll to position [85, 0]
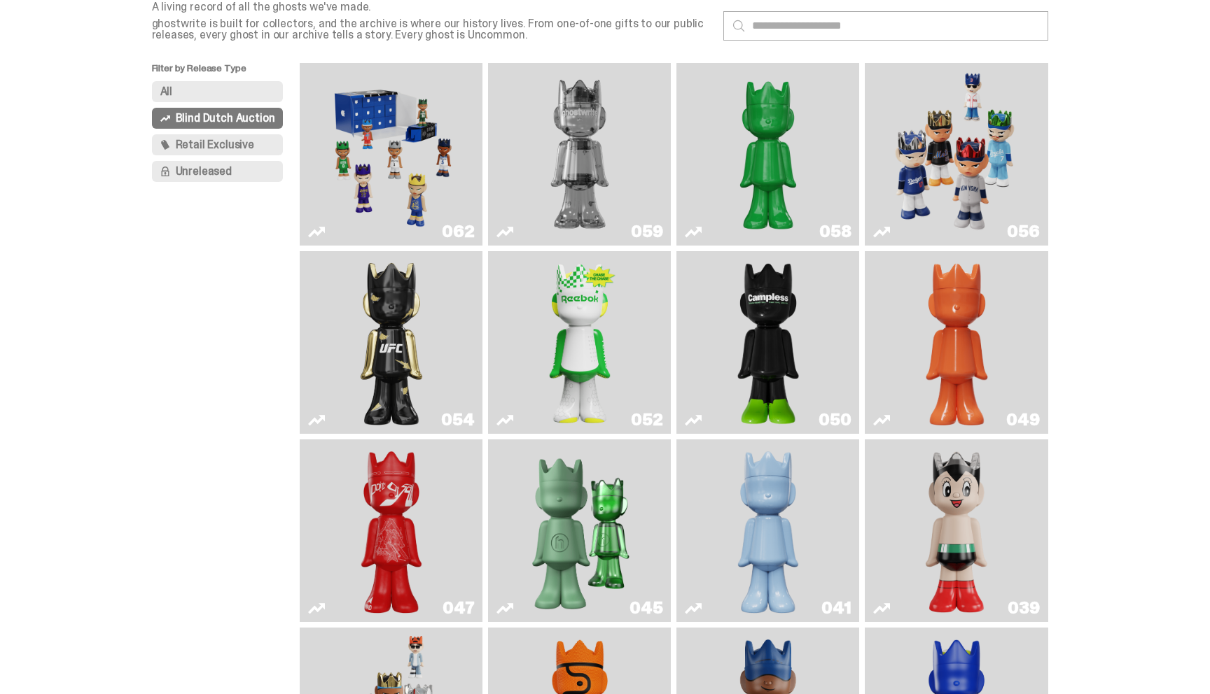
click at [942, 511] on img "Astro Boy" at bounding box center [956, 531] width 74 height 172
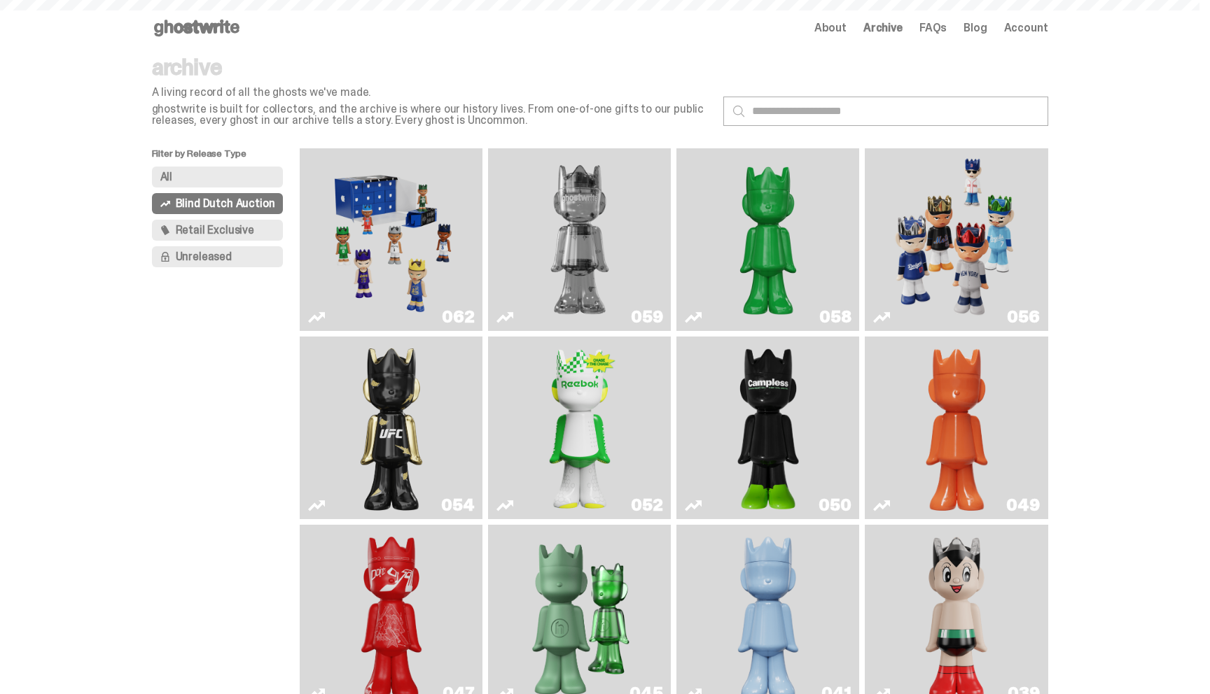
scroll to position [85, 0]
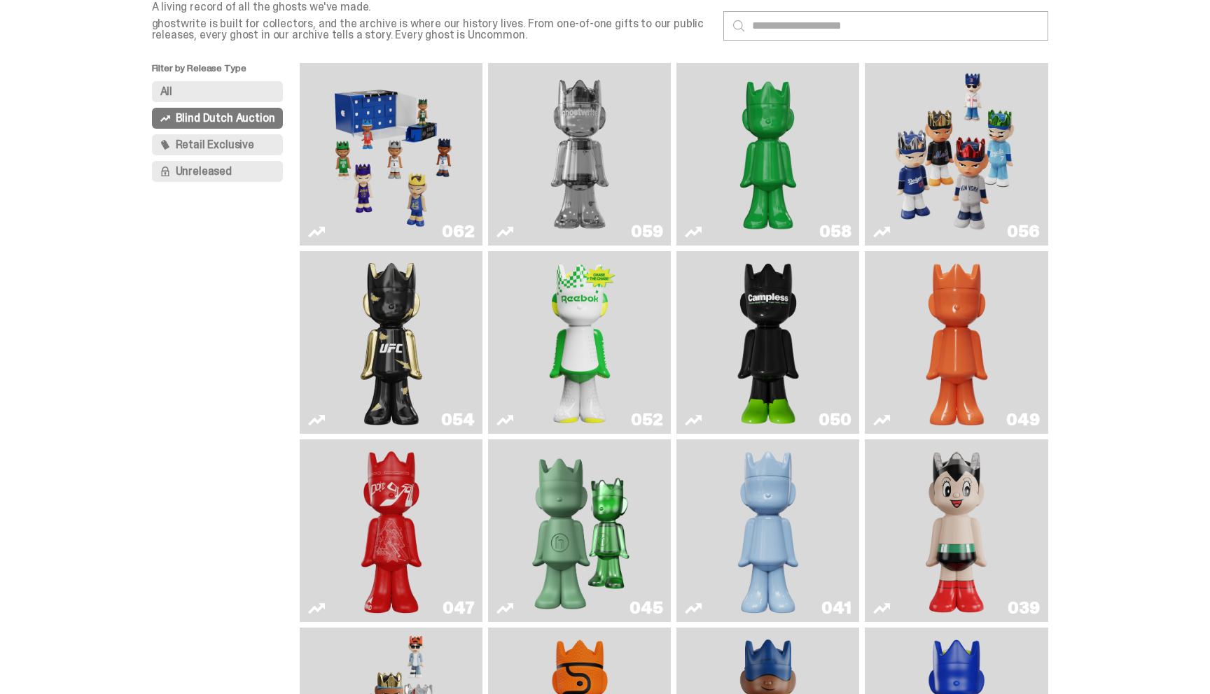
click at [395, 342] on img "Ruby" at bounding box center [391, 343] width 74 height 172
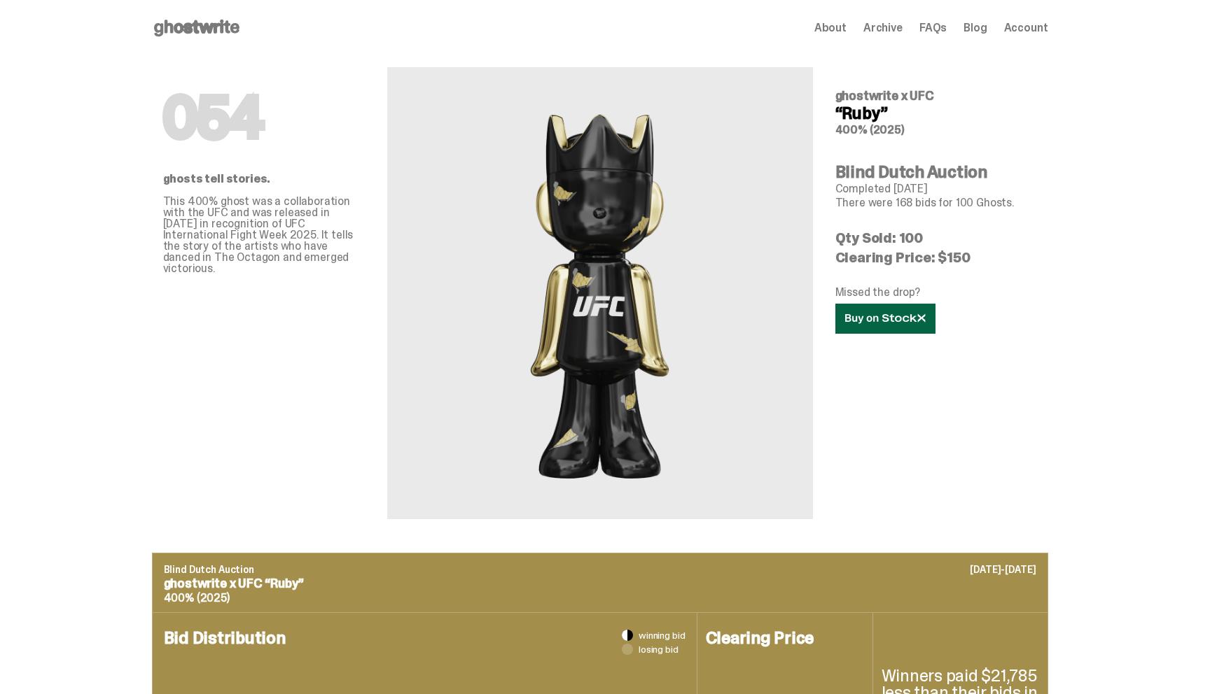
click at [897, 314] on use at bounding box center [885, 319] width 80 height 10
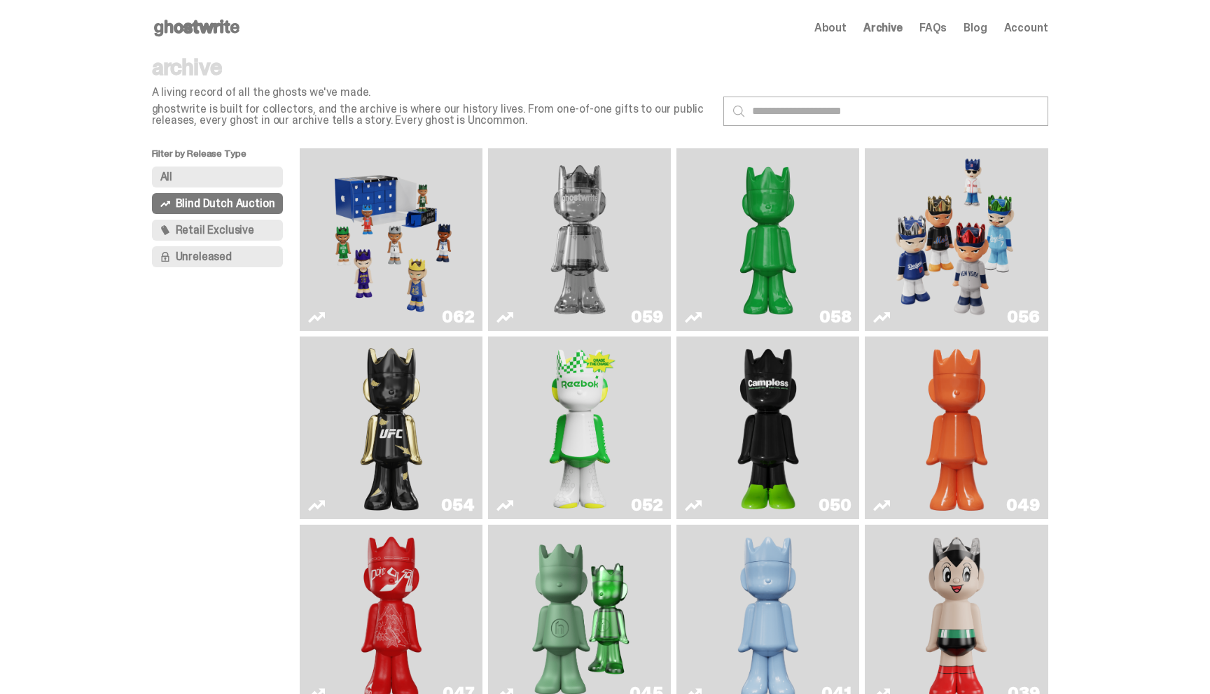
click at [592, 245] on img "Two" at bounding box center [579, 240] width 137 height 172
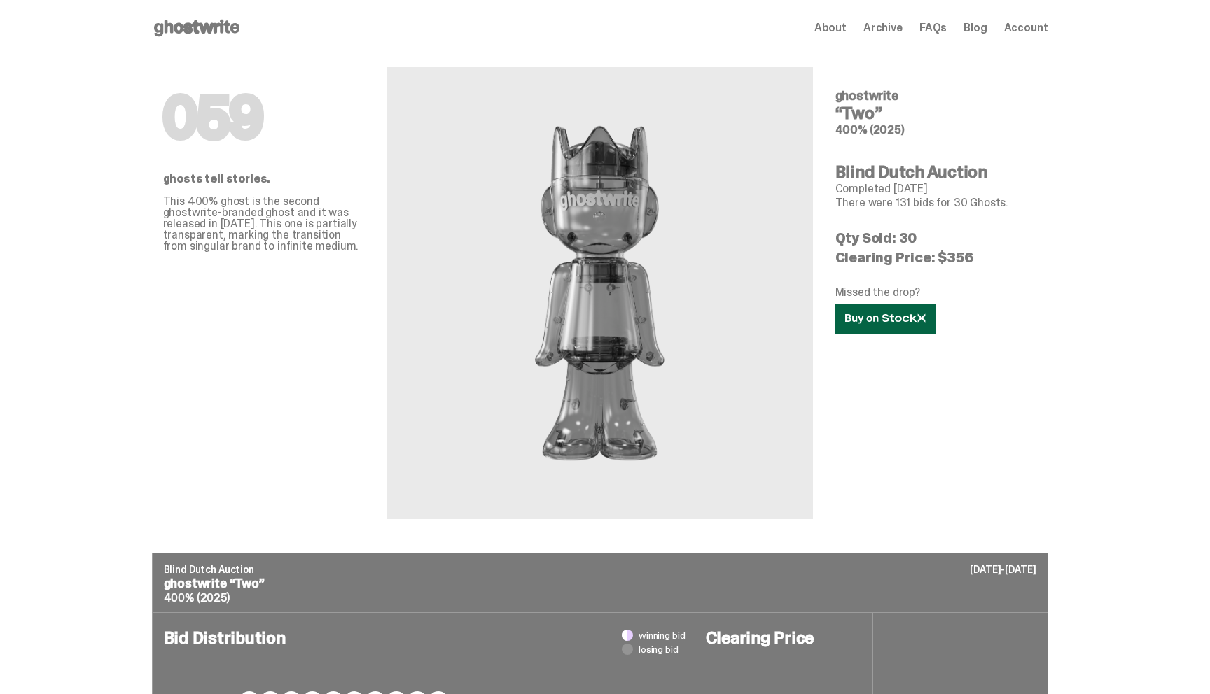
click at [877, 320] on icon at bounding box center [885, 319] width 81 height 11
click at [831, 31] on span "About" at bounding box center [830, 27] width 32 height 11
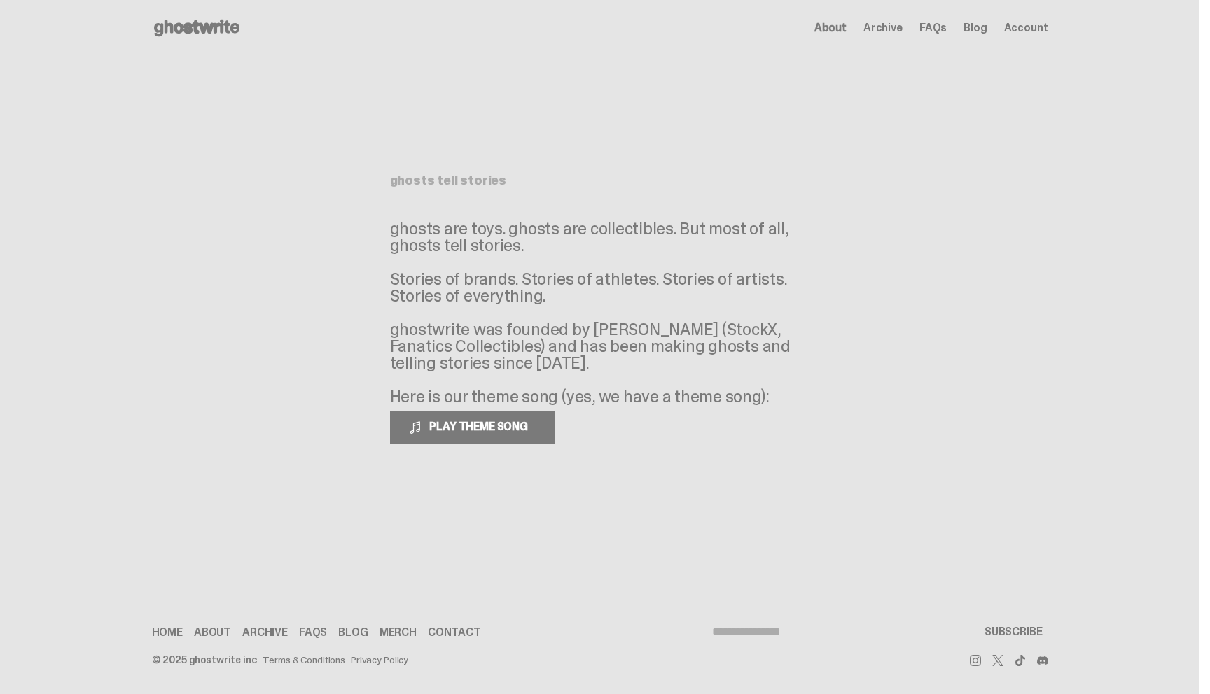
click at [164, 25] on icon at bounding box center [197, 28] width 90 height 22
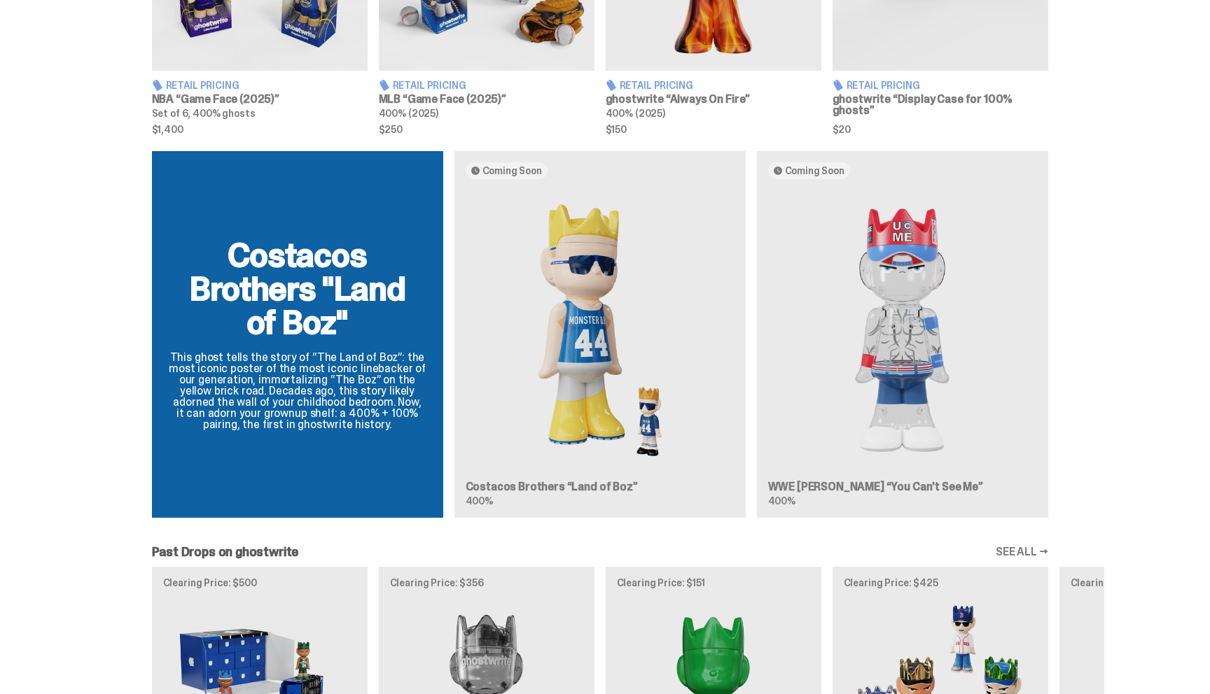
scroll to position [732, 0]
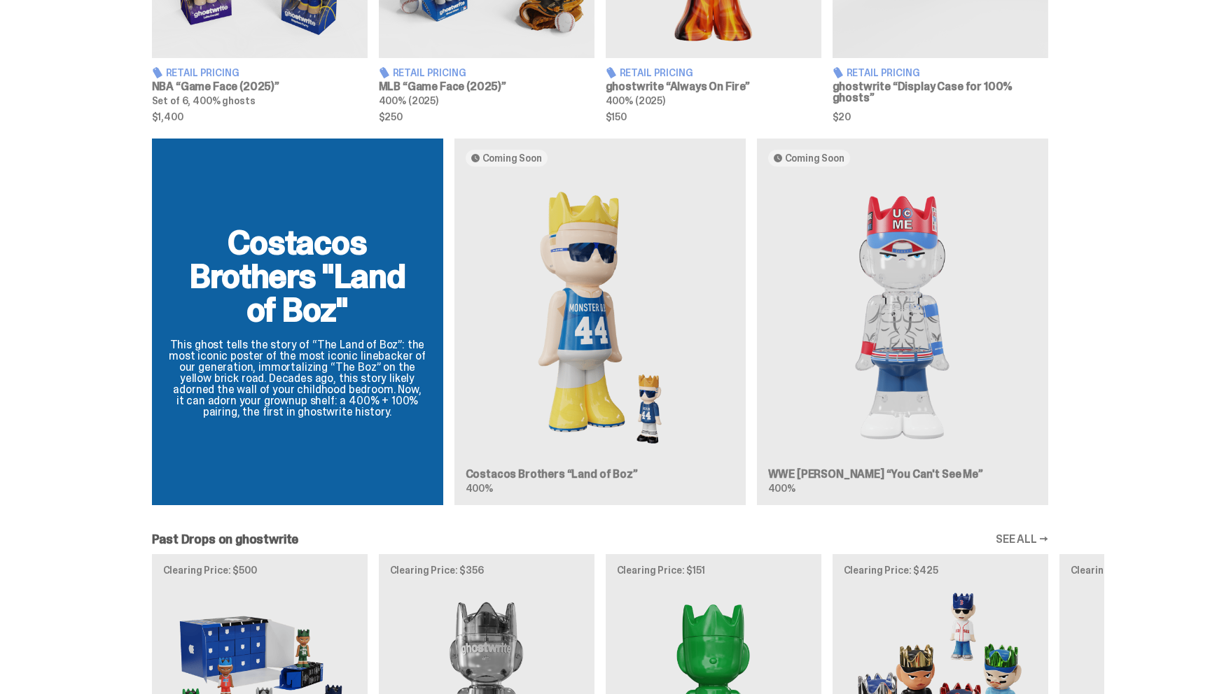
click at [570, 295] on div "Costacos Brothers "Land of Boz" This ghost tells the story of “The Land of Boz”…" at bounding box center [600, 328] width 1008 height 378
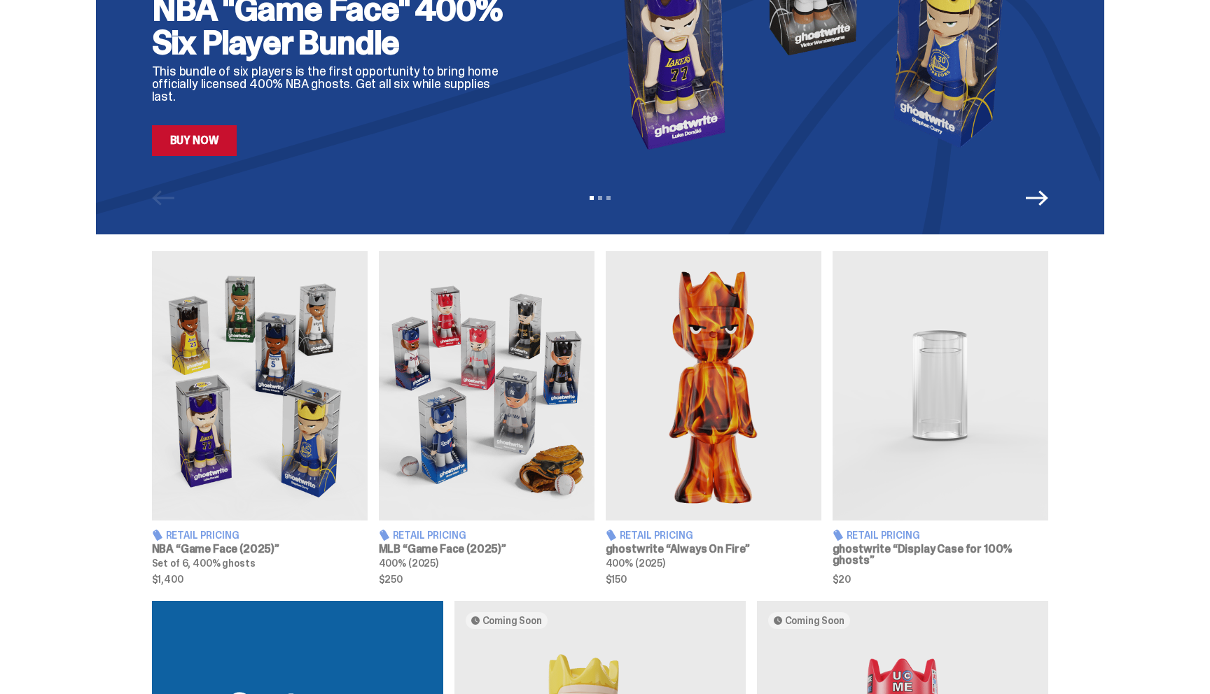
scroll to position [0, 0]
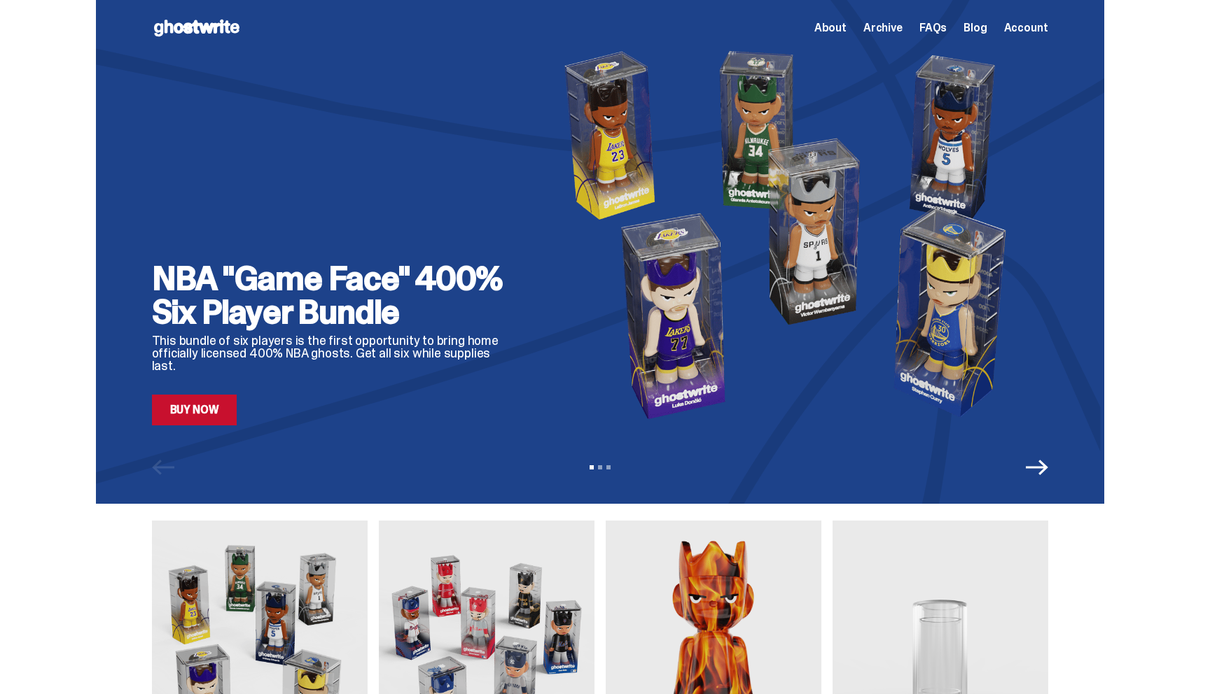
click at [188, 29] on use at bounding box center [196, 28] width 85 height 17
click at [186, 29] on use at bounding box center [196, 28] width 85 height 17
